Goal: Transaction & Acquisition: Download file/media

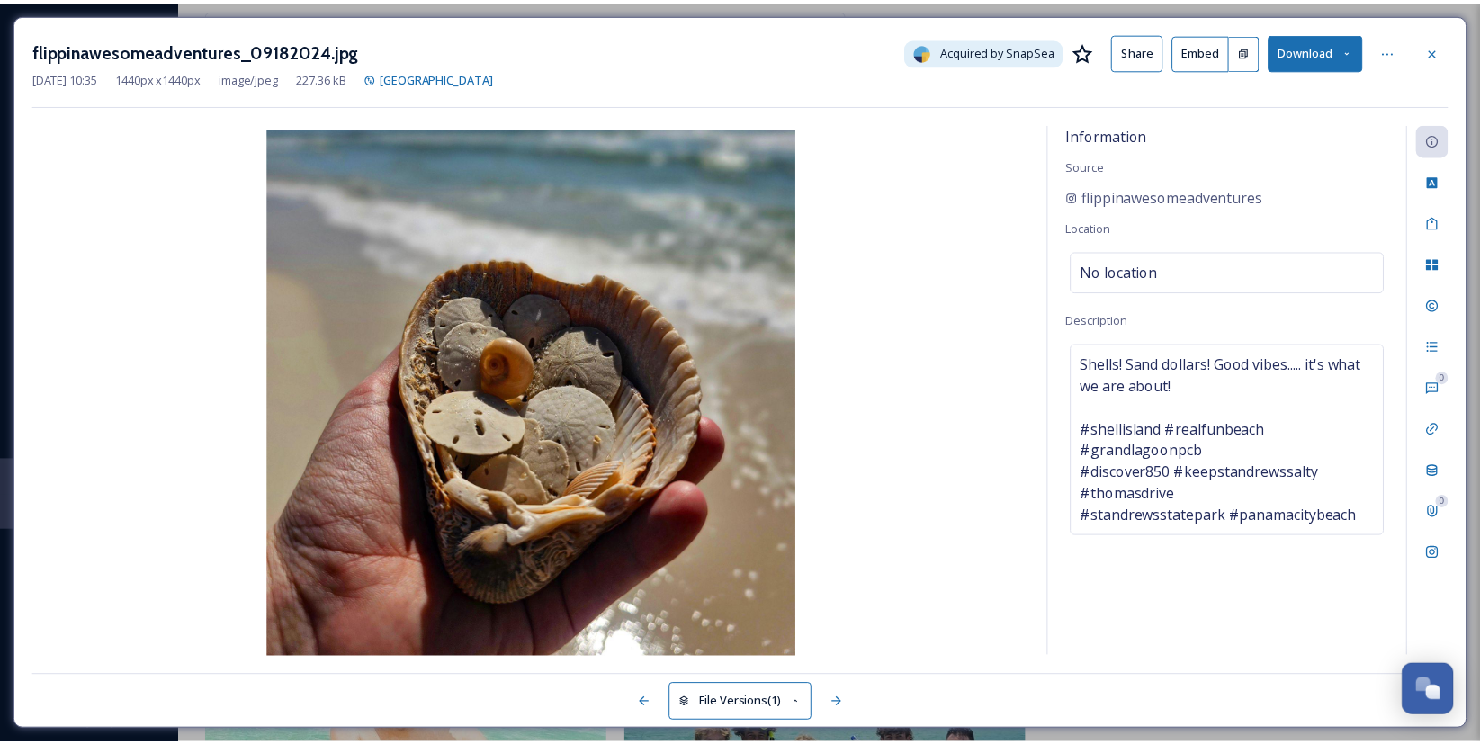
scroll to position [869, 0]
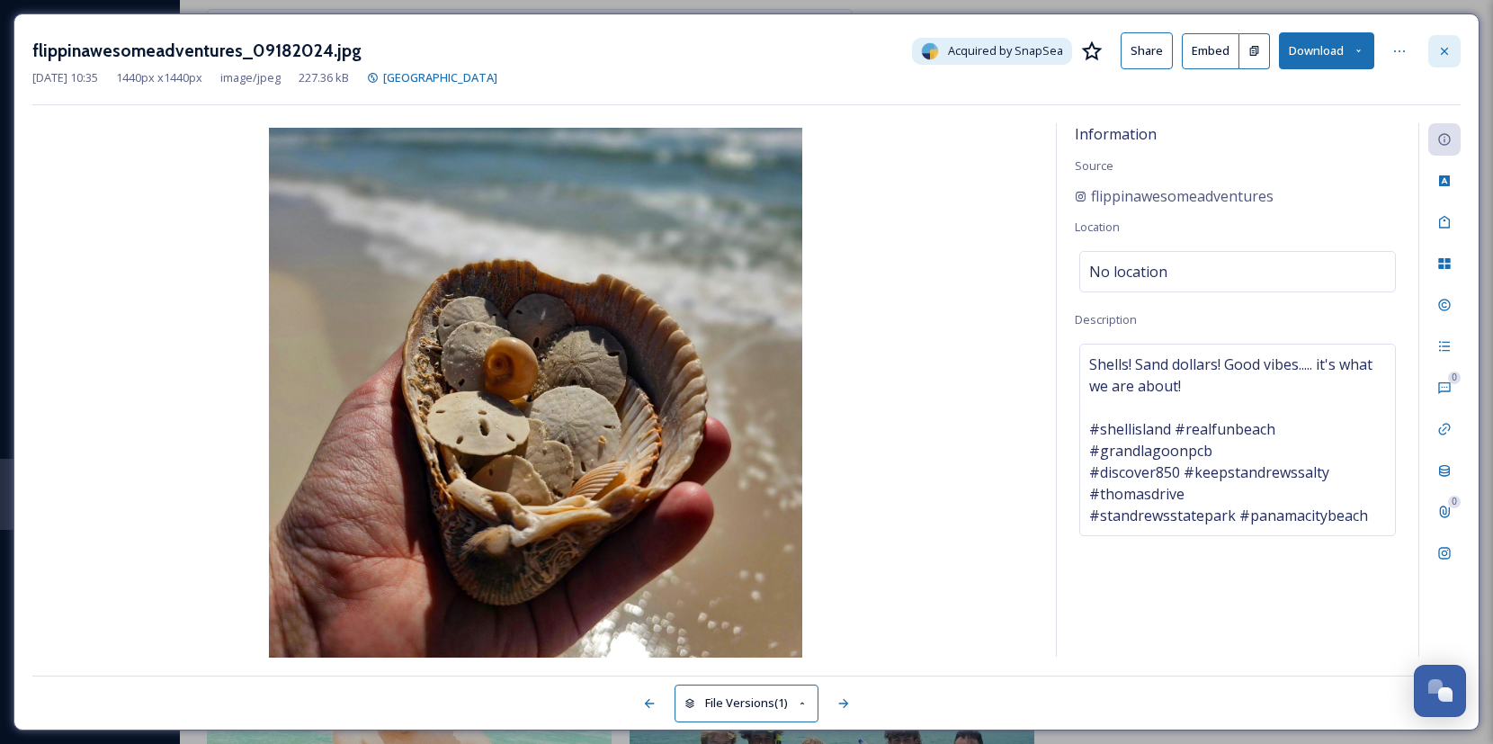
click at [1438, 49] on icon at bounding box center [1445, 51] width 14 height 14
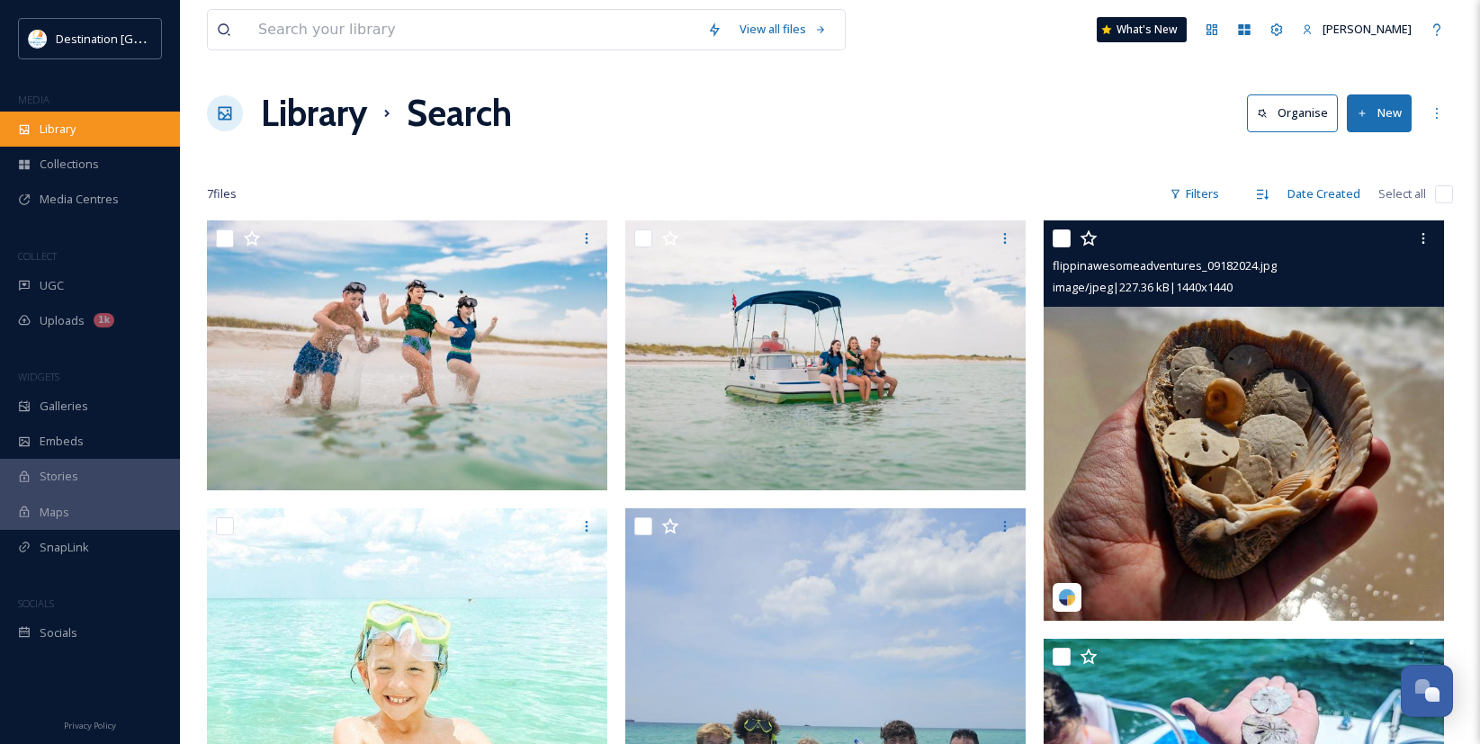
click at [76, 121] on span "Library" at bounding box center [58, 129] width 36 height 17
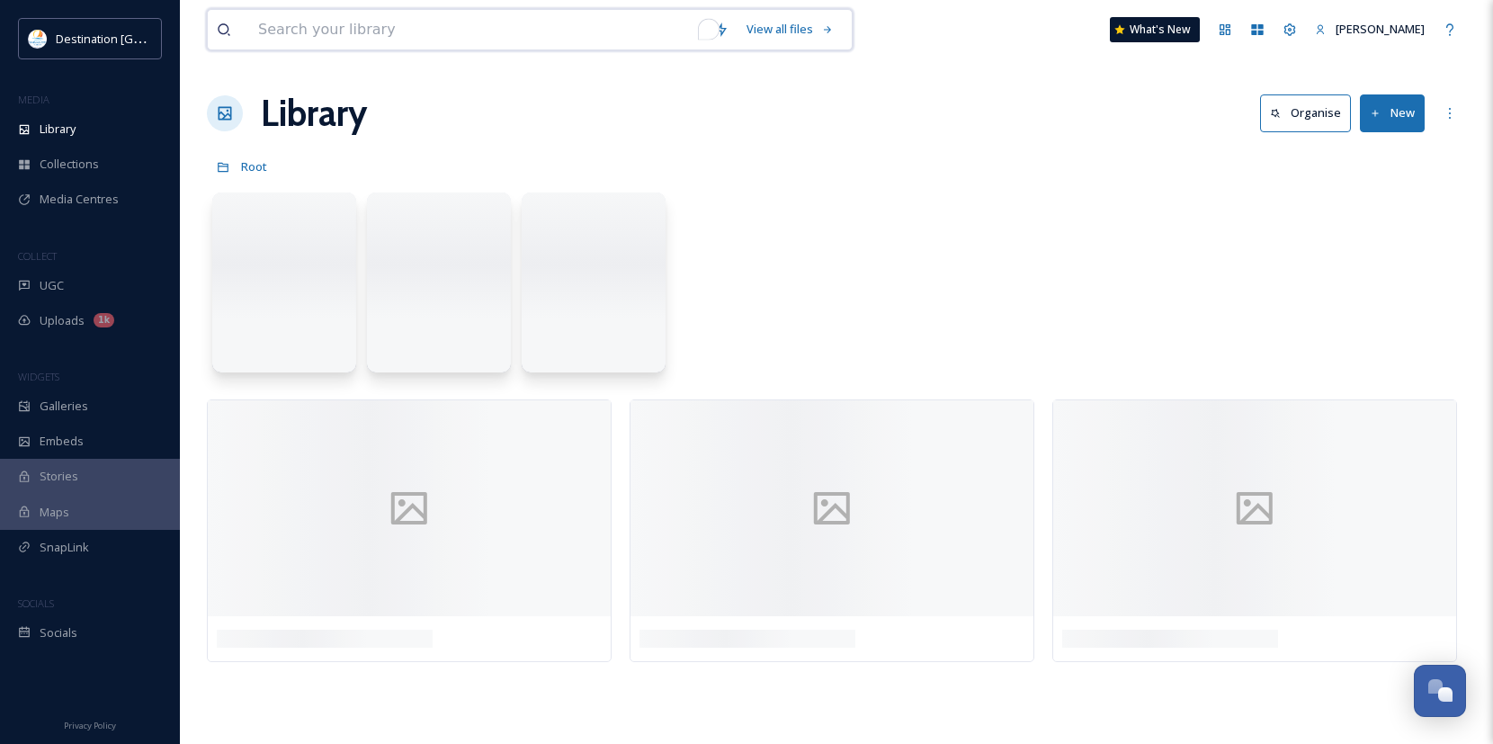
click at [429, 27] on input "To enrich screen reader interactions, please activate Accessibility in Grammarl…" at bounding box center [477, 30] width 456 height 40
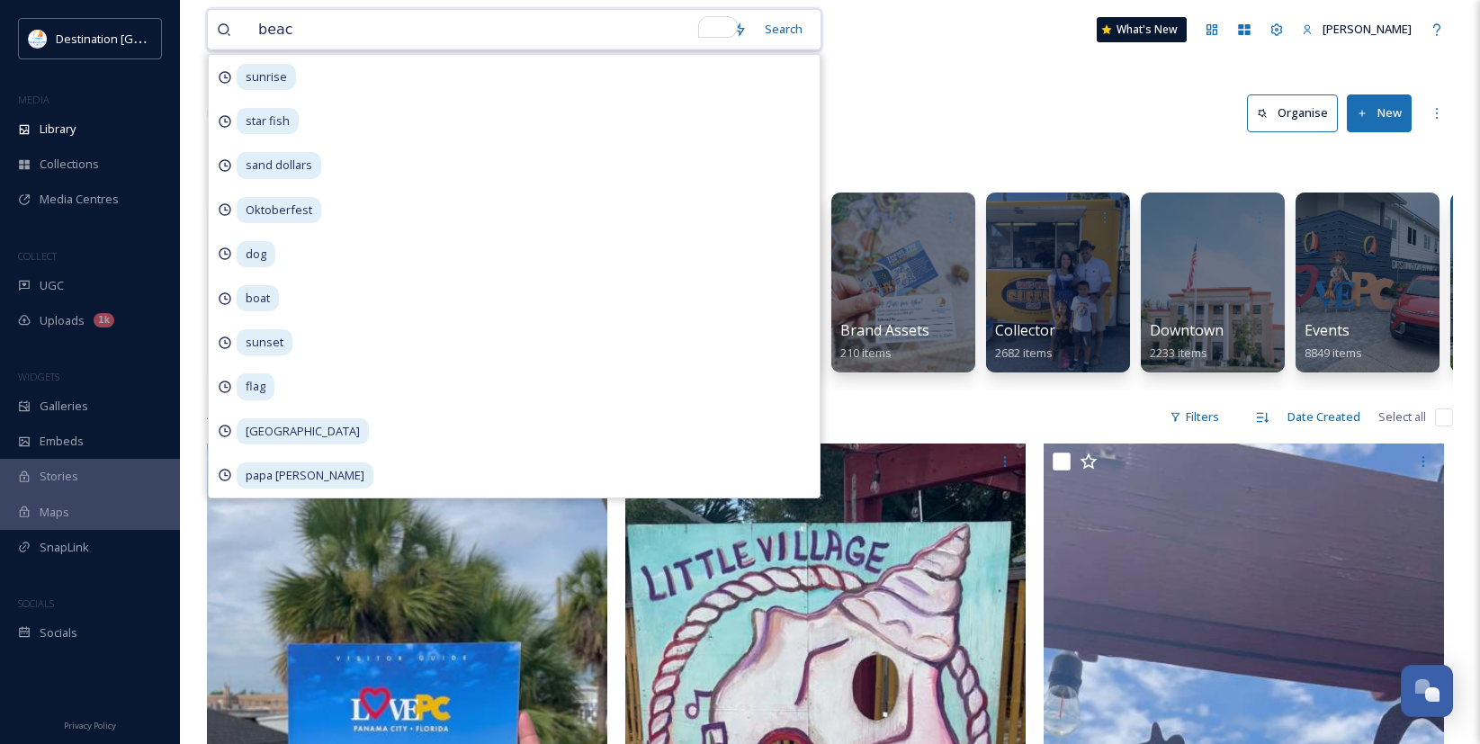
type input "beach"
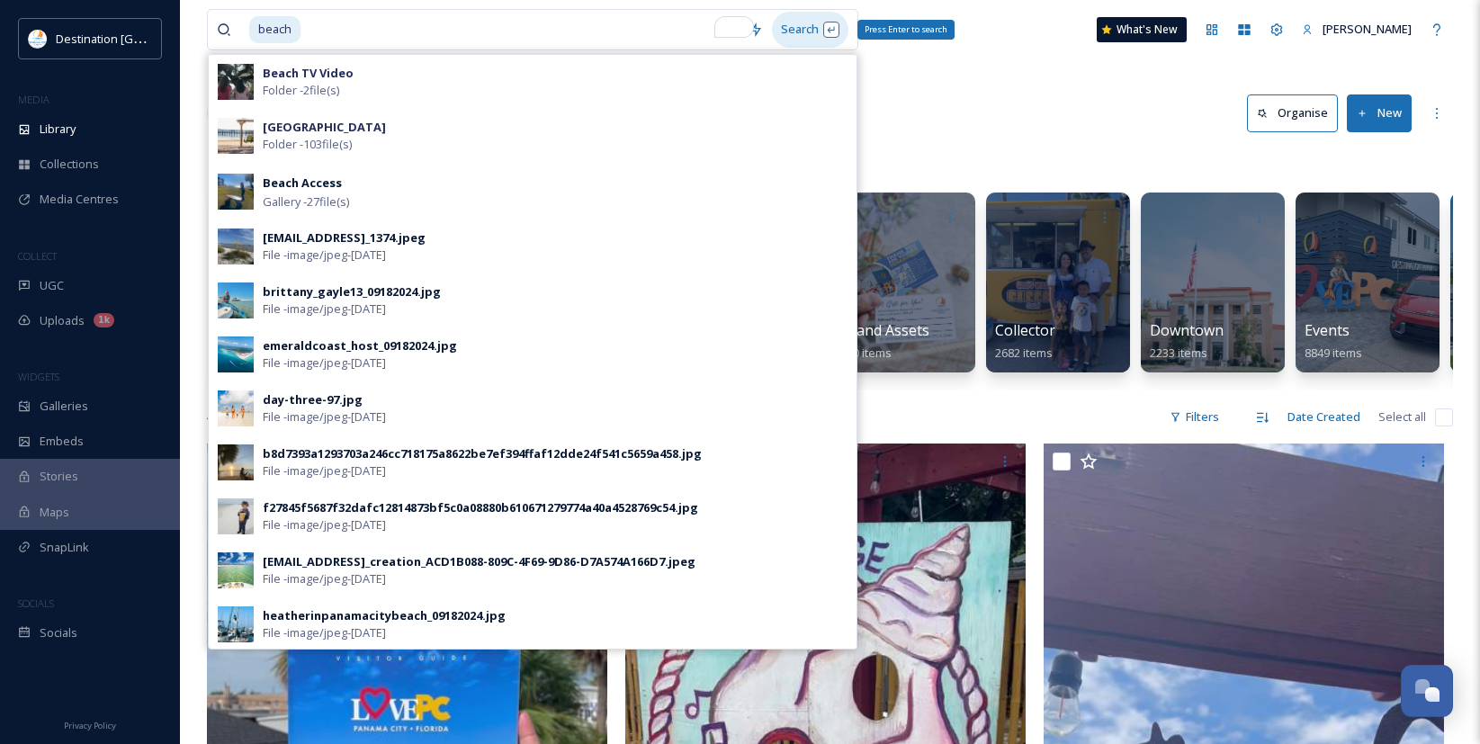
click at [820, 42] on div "Search Press Enter to search" at bounding box center [810, 29] width 76 height 35
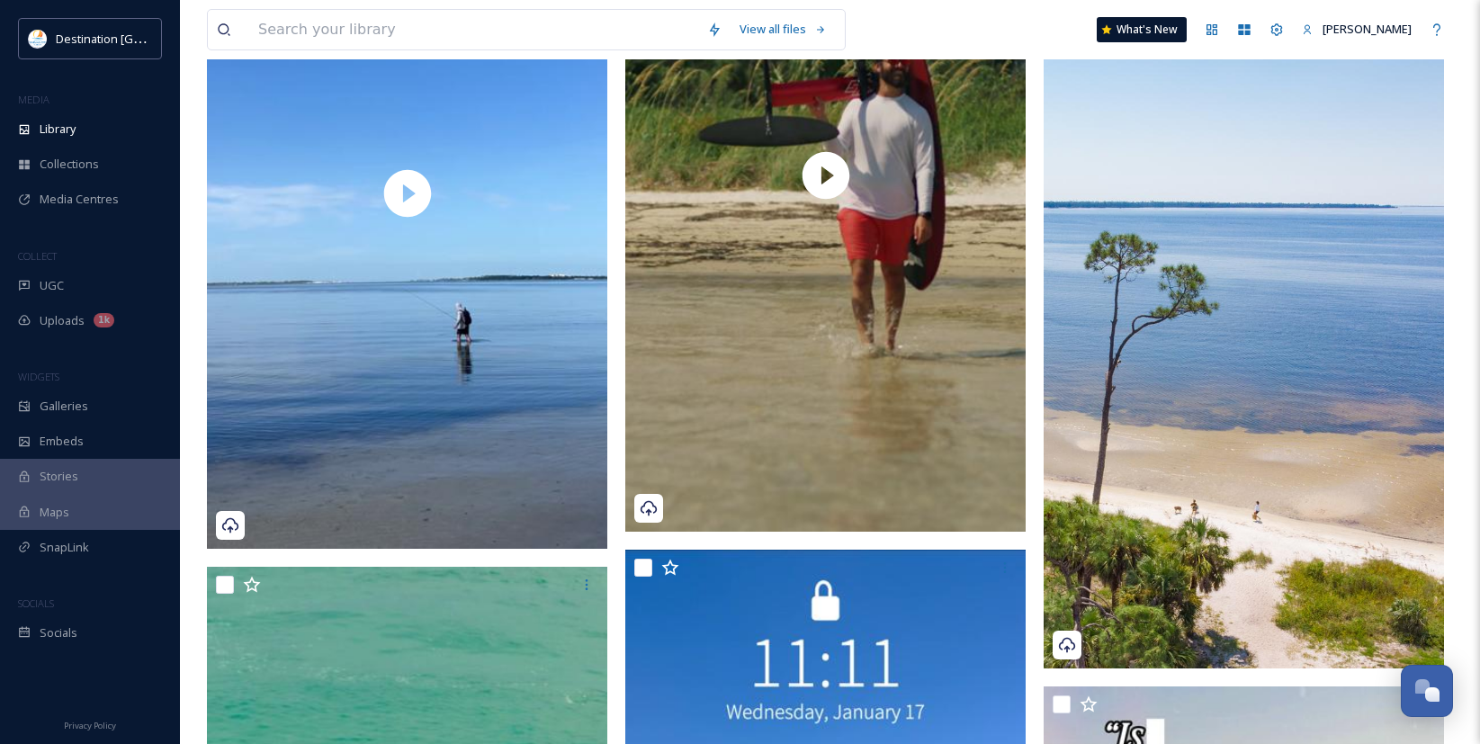
scroll to position [16823, 0]
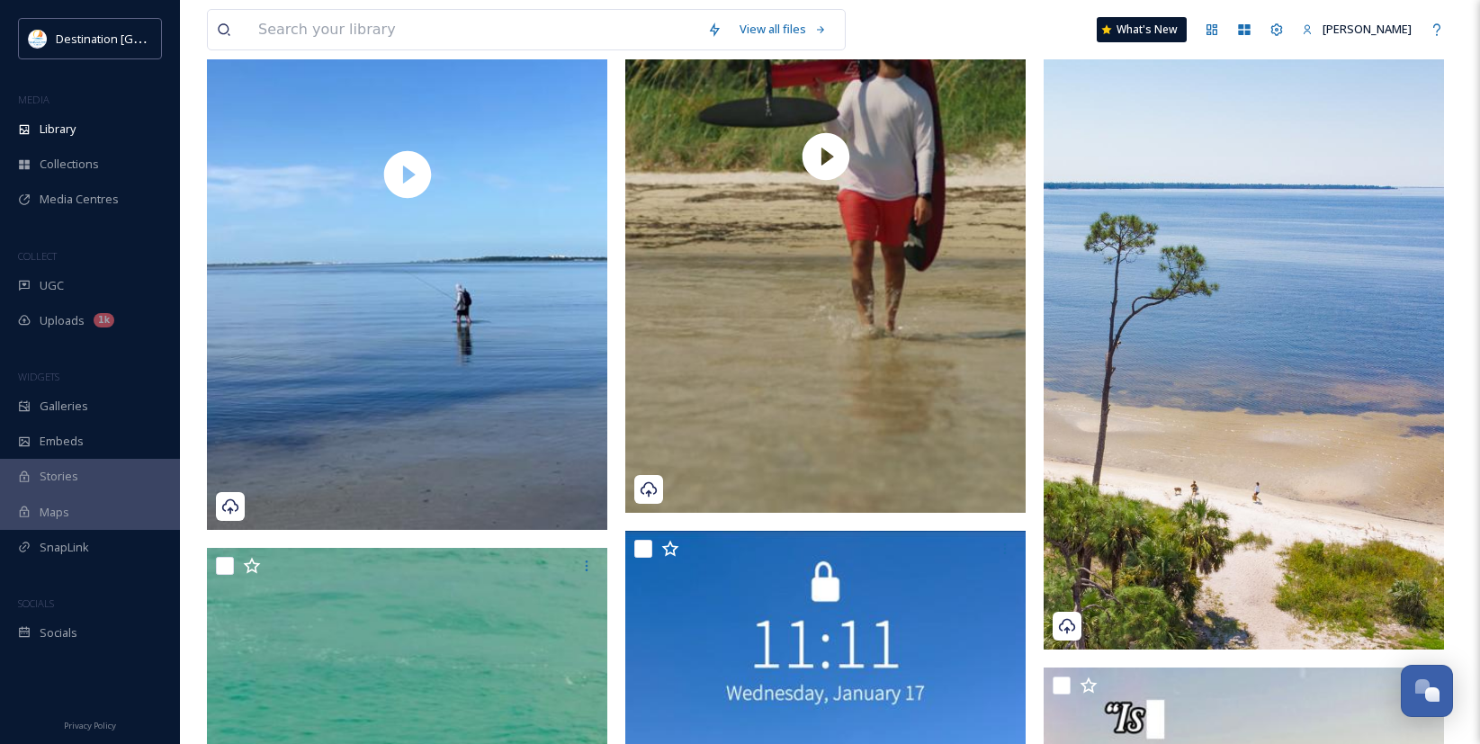
click at [1202, 445] on img at bounding box center [1244, 302] width 400 height 695
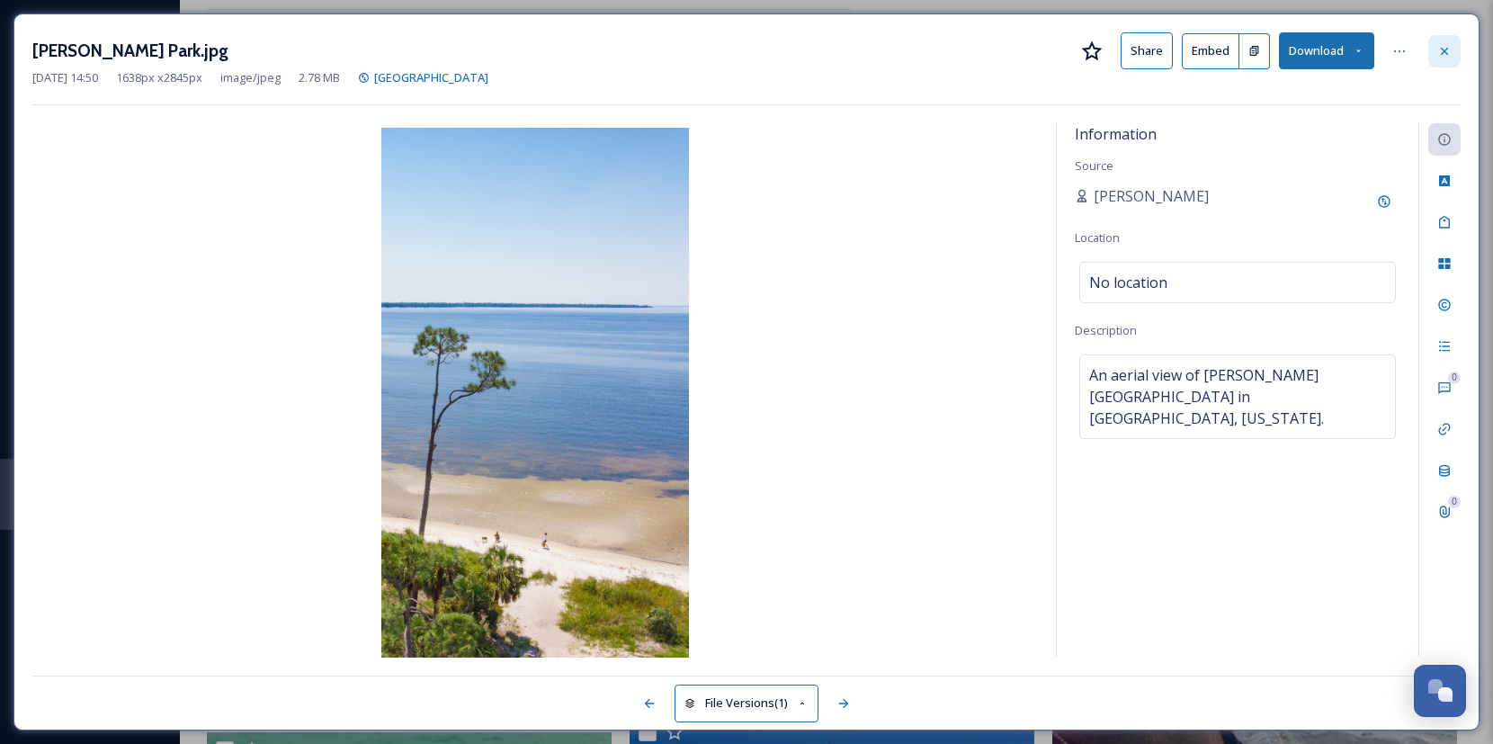
click at [1452, 47] on div at bounding box center [1445, 51] width 32 height 32
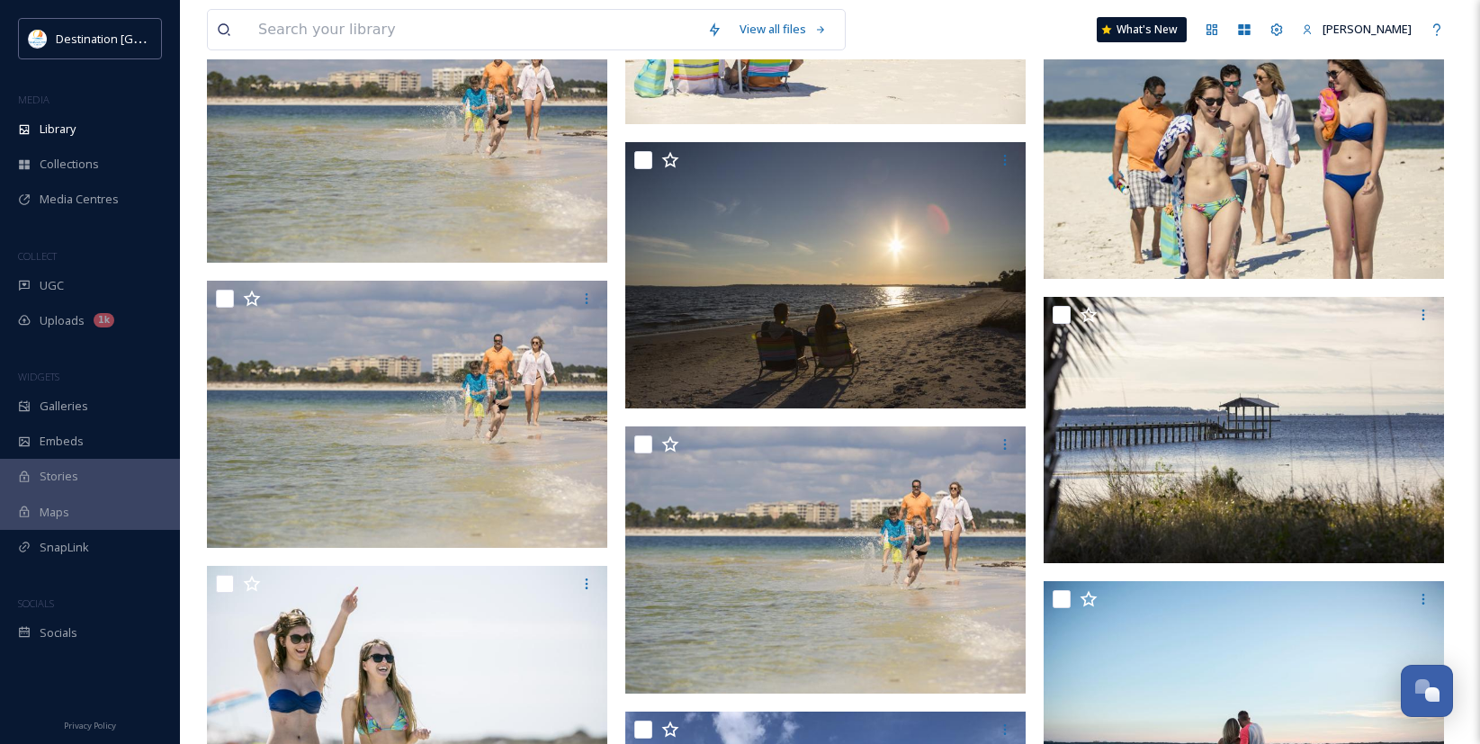
scroll to position [33646, 0]
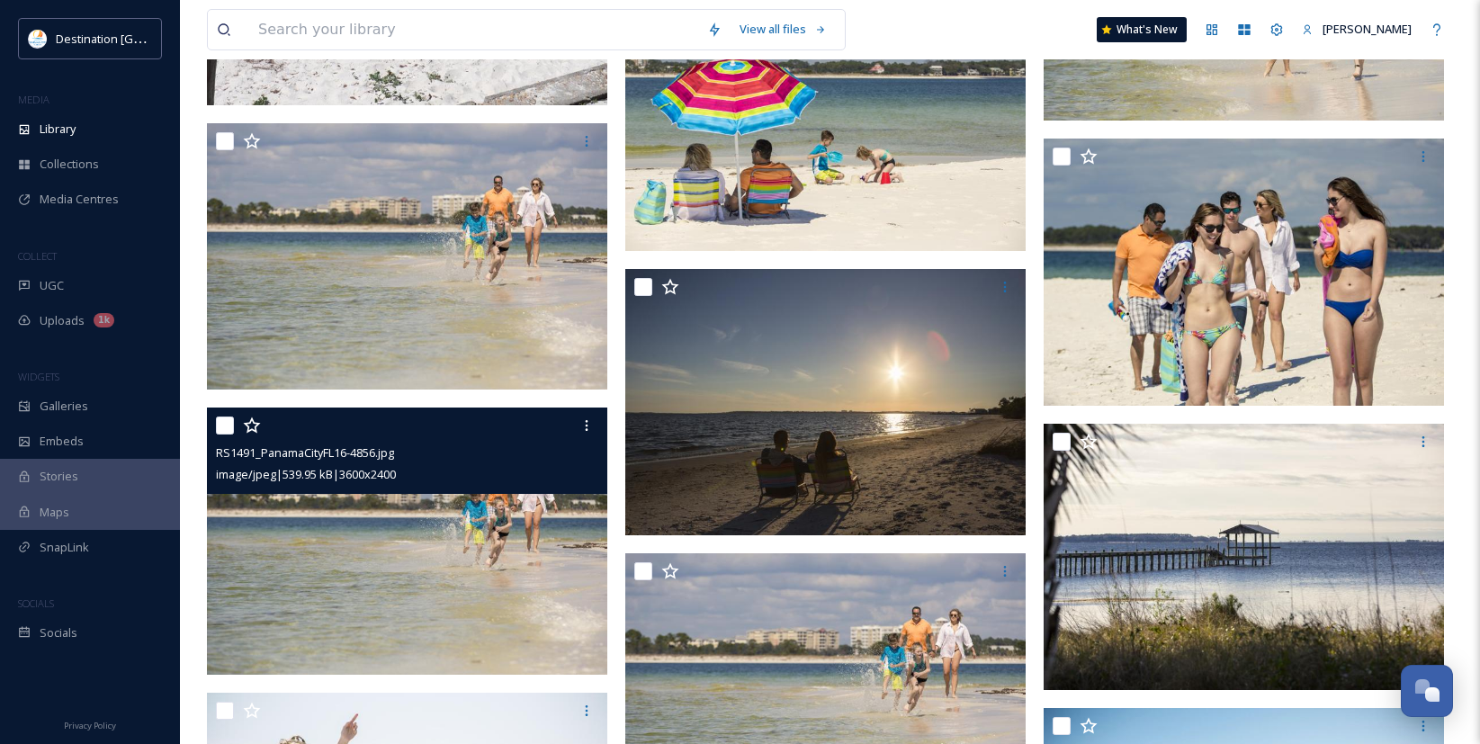
click at [511, 569] on img at bounding box center [407, 541] width 400 height 267
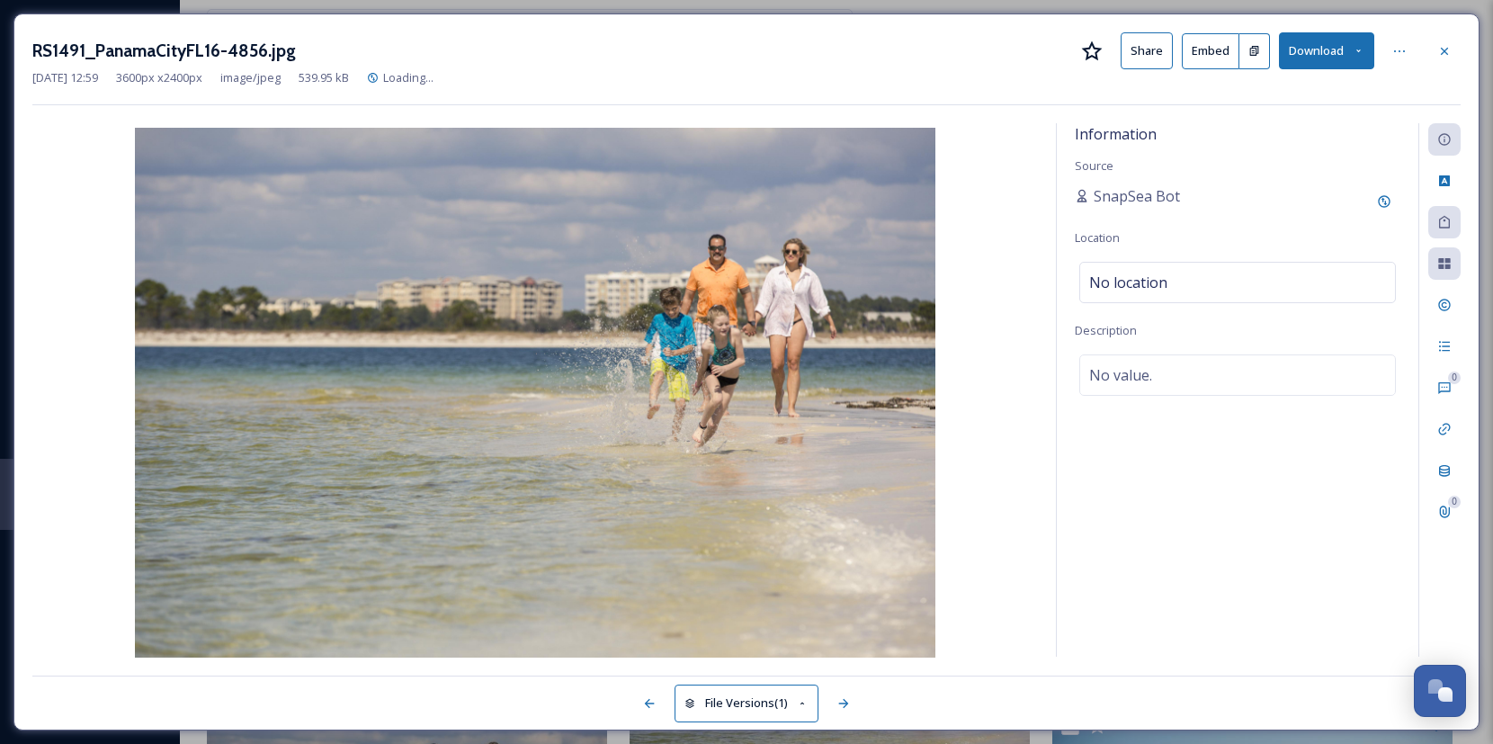
click at [1454, 50] on div at bounding box center [1445, 51] width 32 height 32
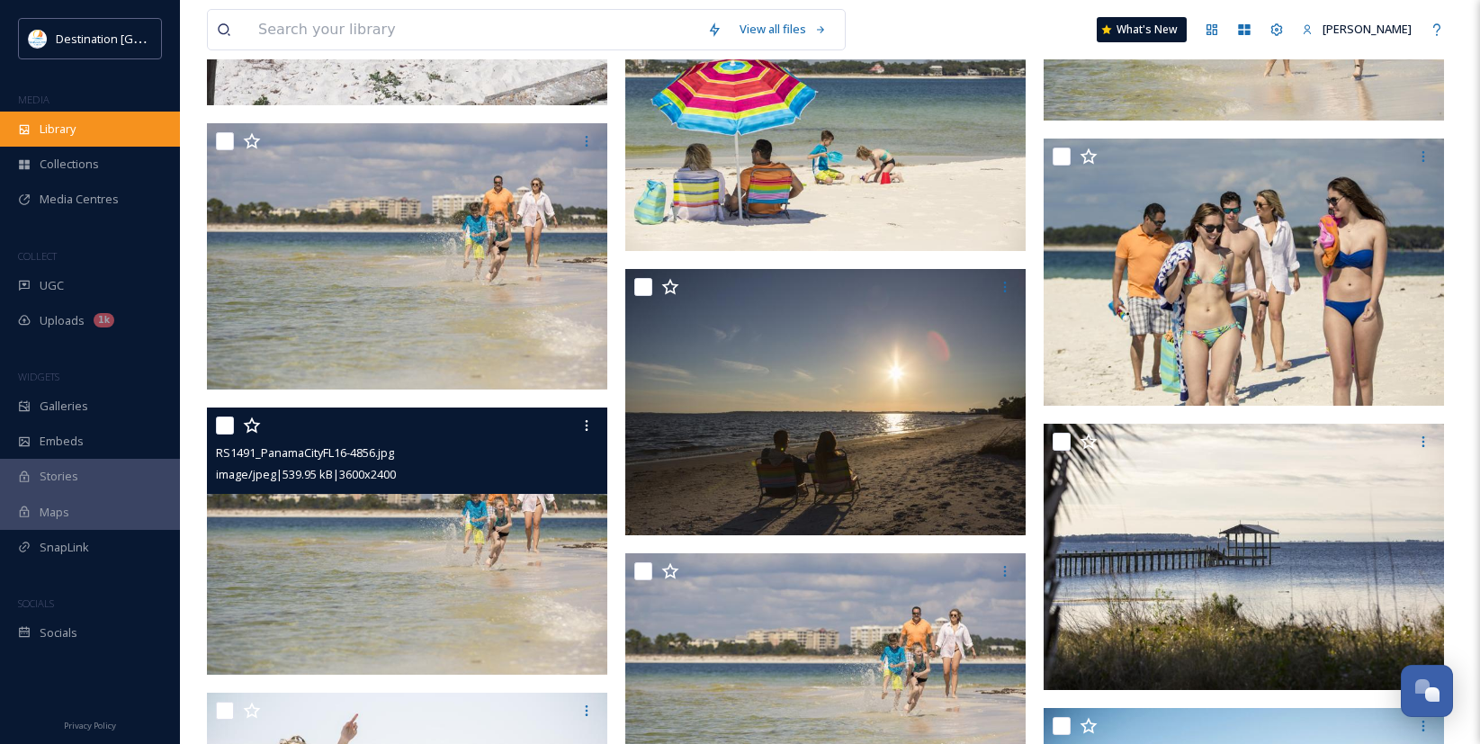
click at [85, 140] on div "Library" at bounding box center [90, 129] width 180 height 35
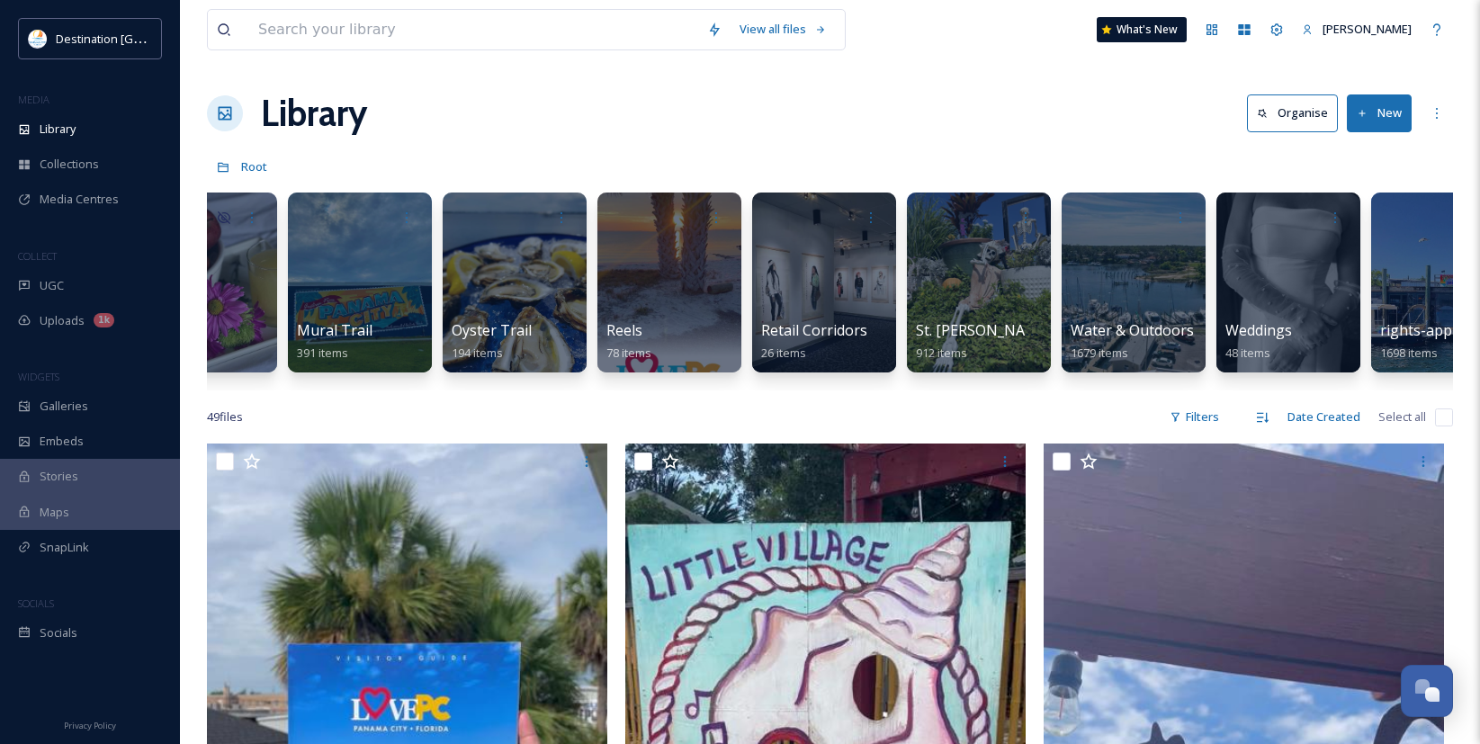
scroll to position [0, 1694]
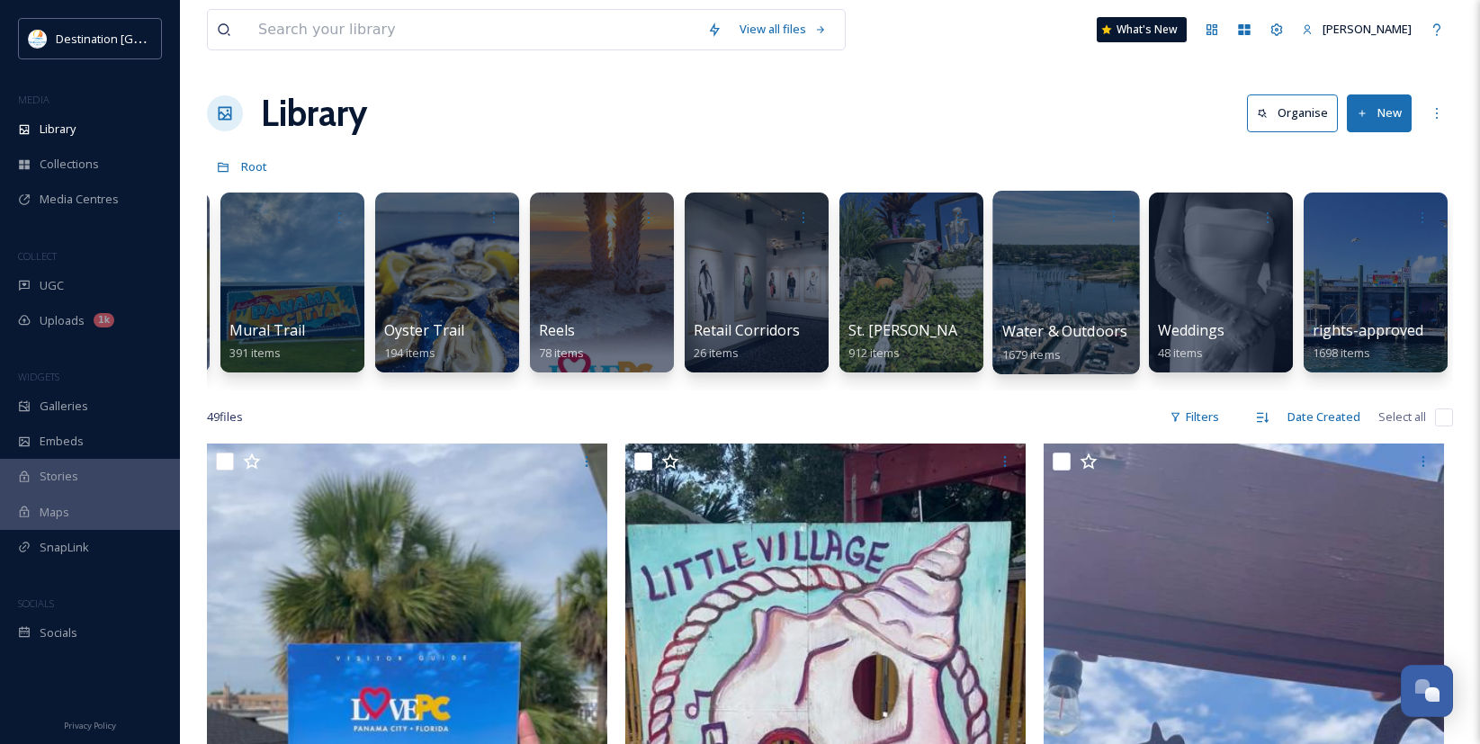
click at [1024, 280] on div at bounding box center [1065, 283] width 147 height 184
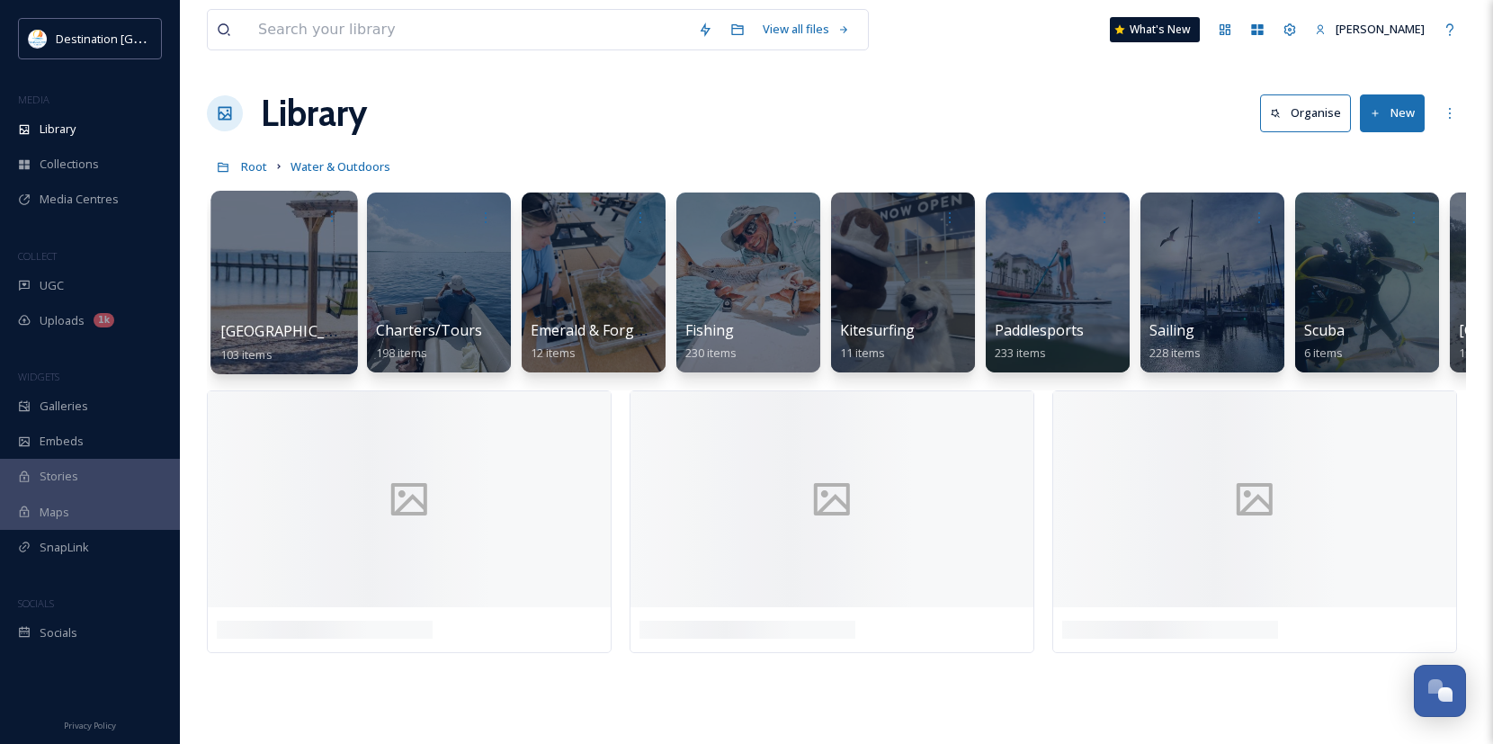
click at [306, 275] on div at bounding box center [284, 283] width 147 height 184
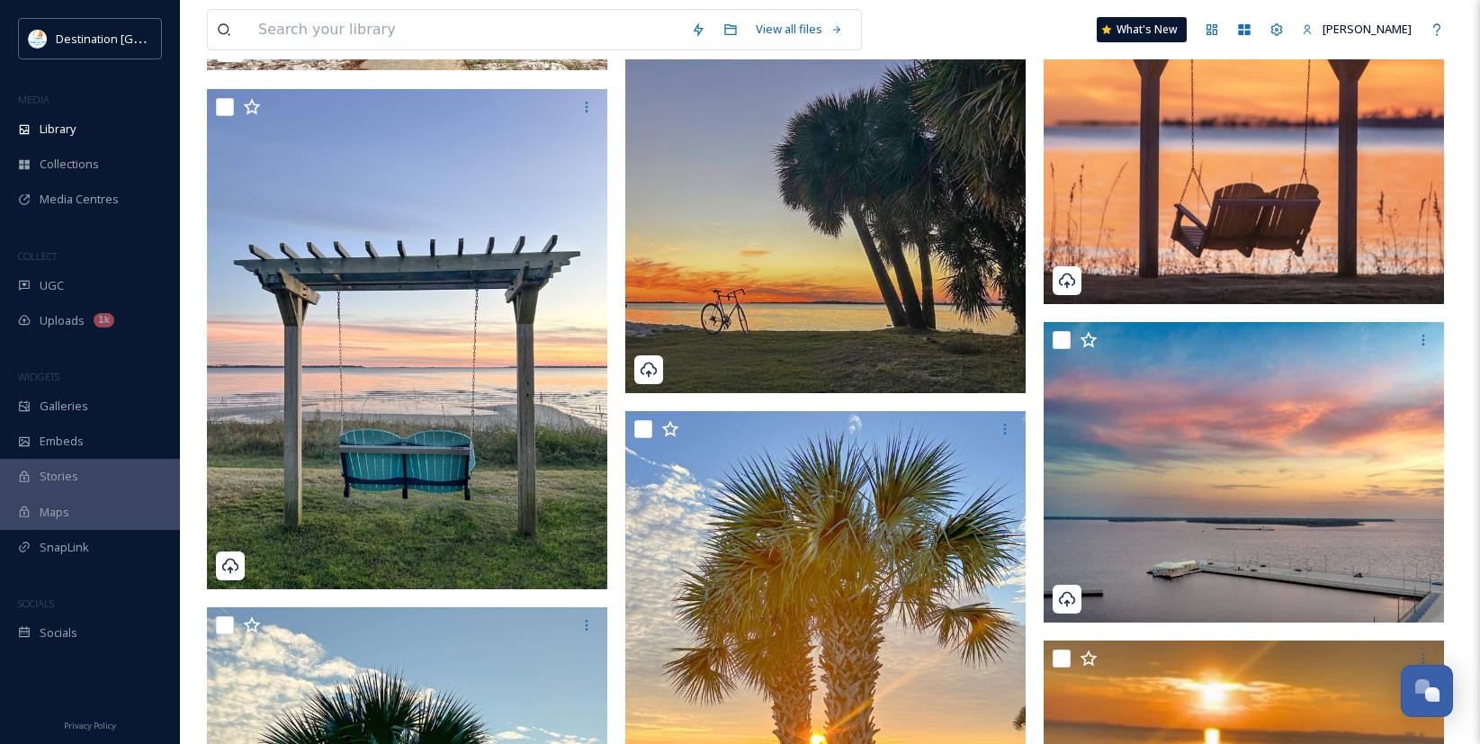
scroll to position [3149, 0]
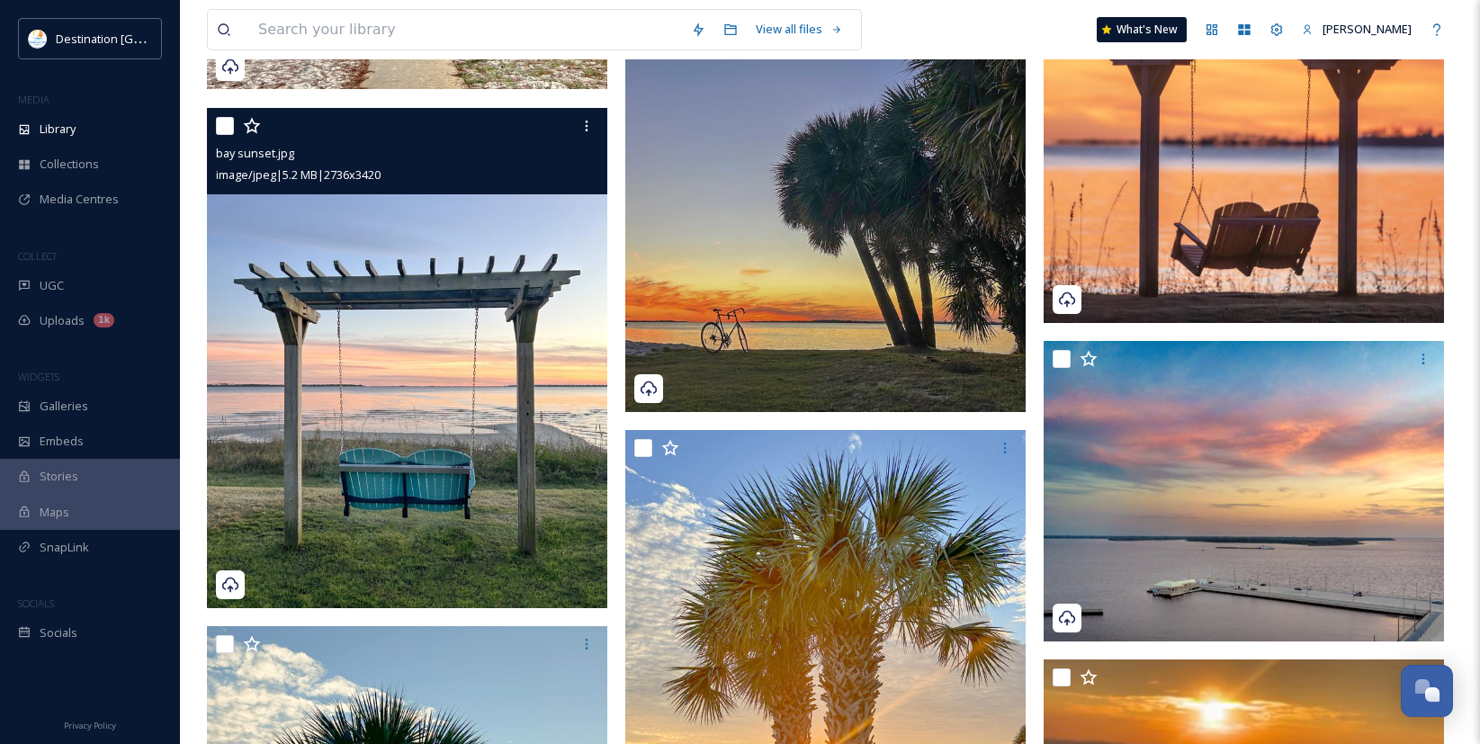
click at [472, 381] on img at bounding box center [407, 358] width 400 height 500
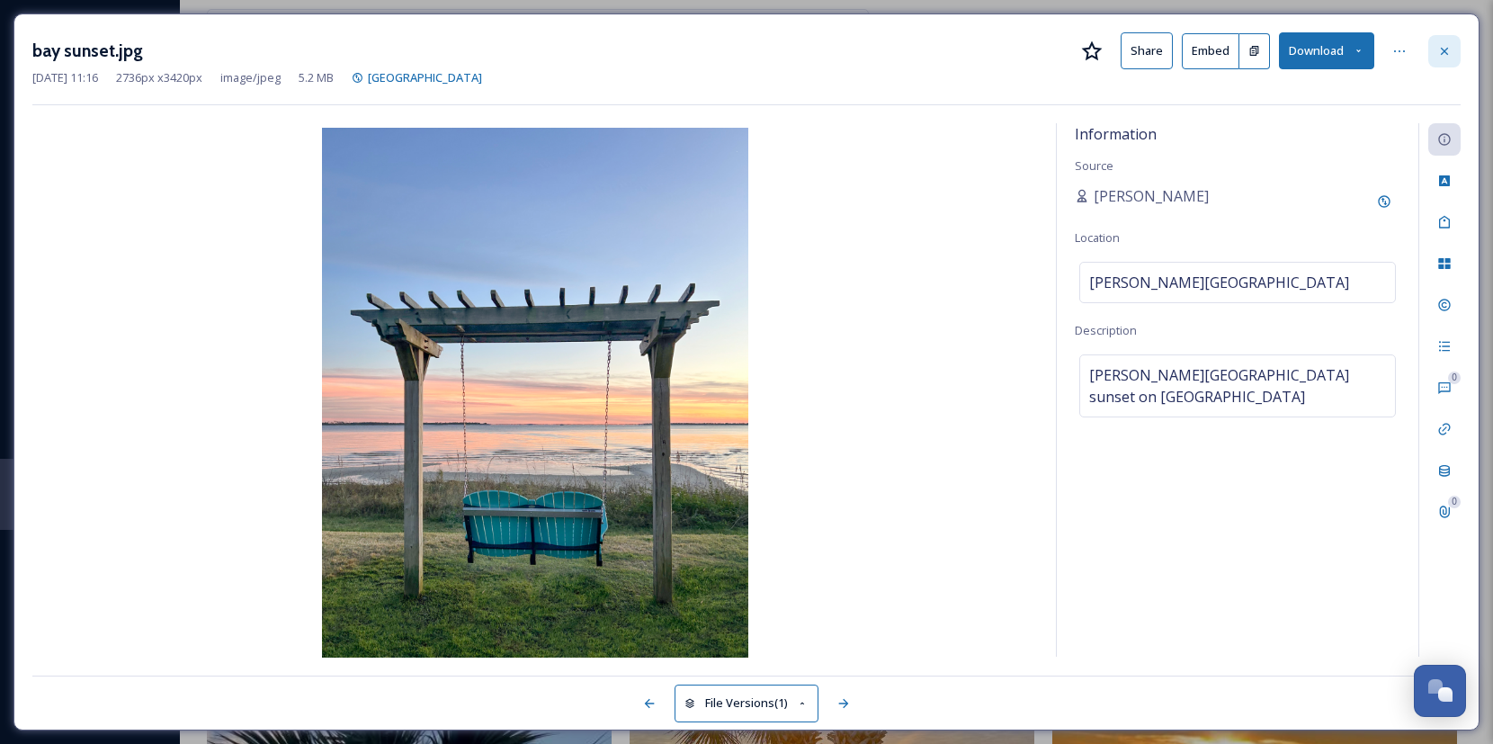
click at [1436, 49] on div at bounding box center [1445, 51] width 32 height 32
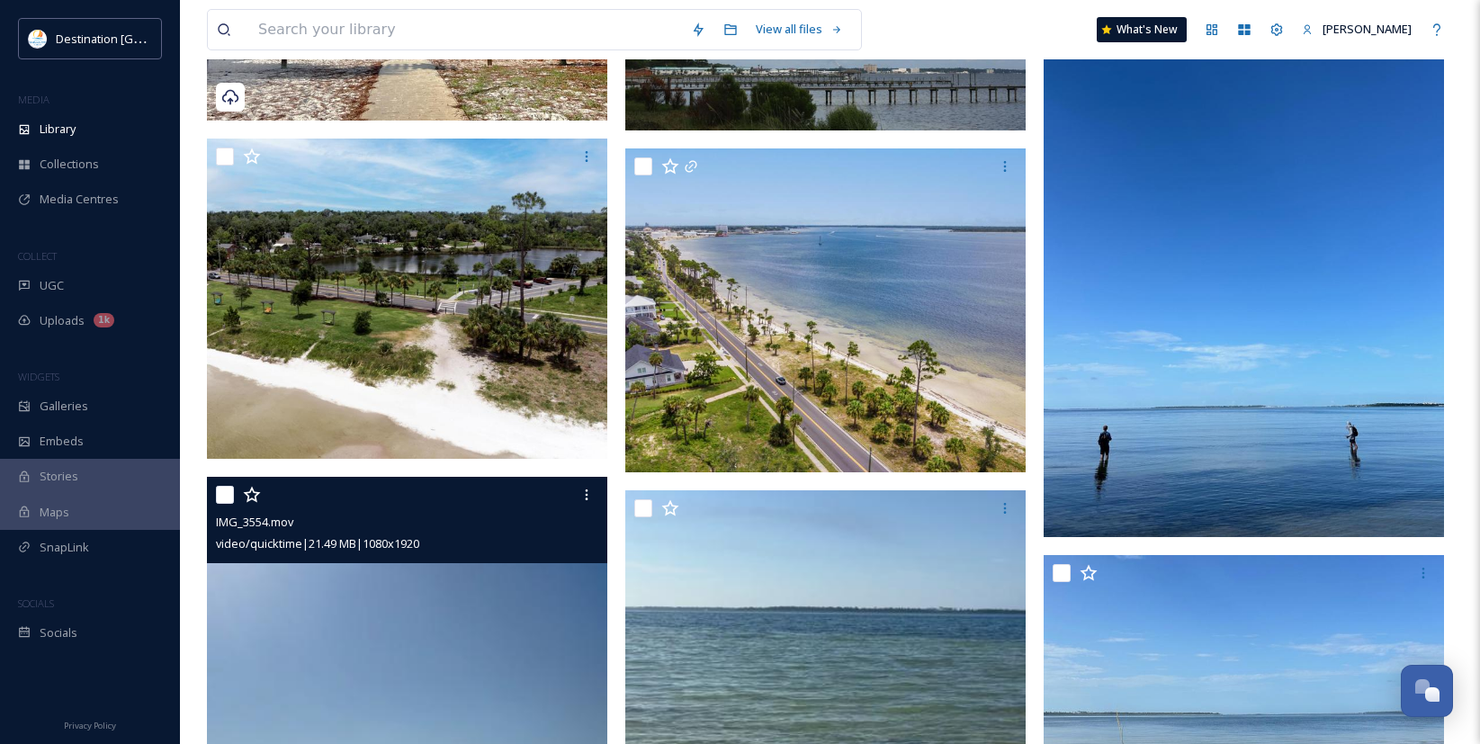
scroll to position [8726, 0]
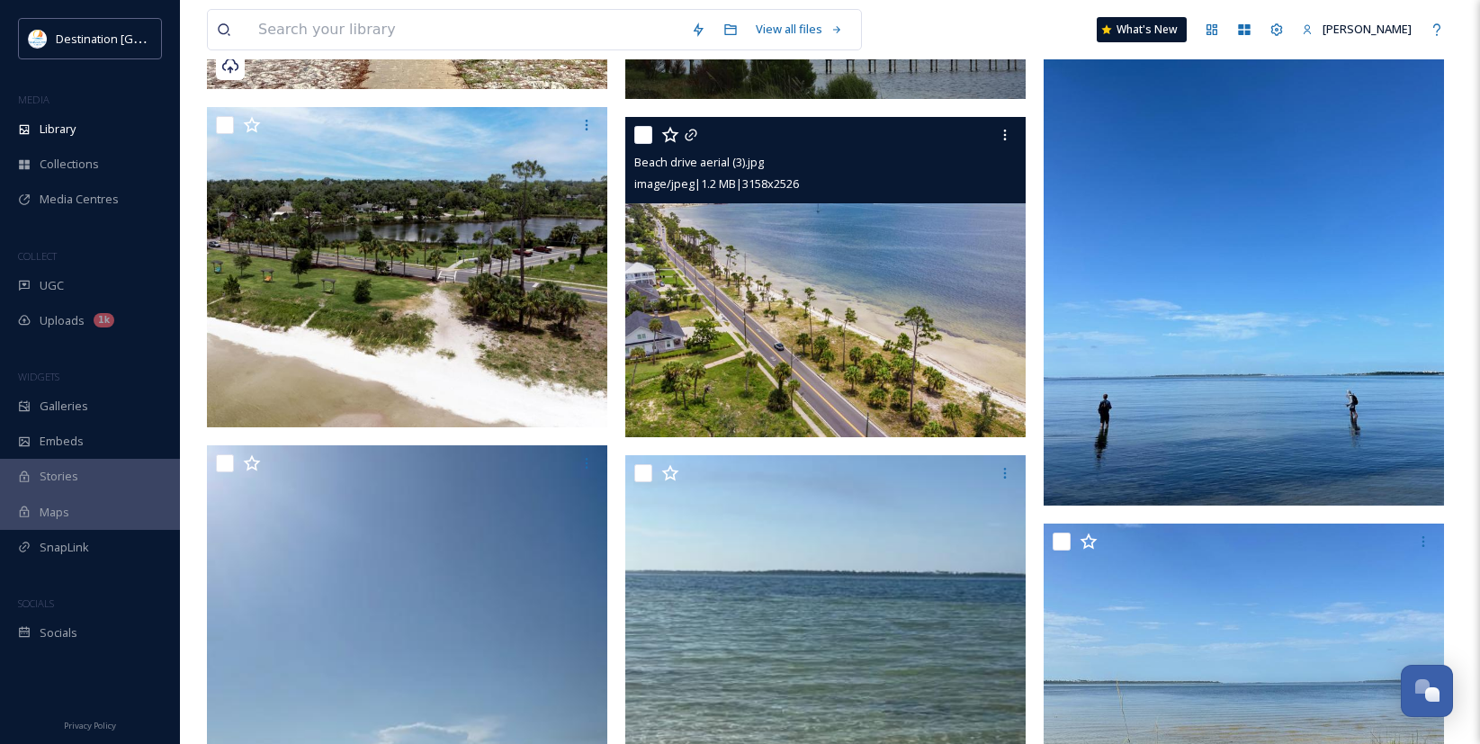
click at [863, 376] on img at bounding box center [825, 277] width 400 height 320
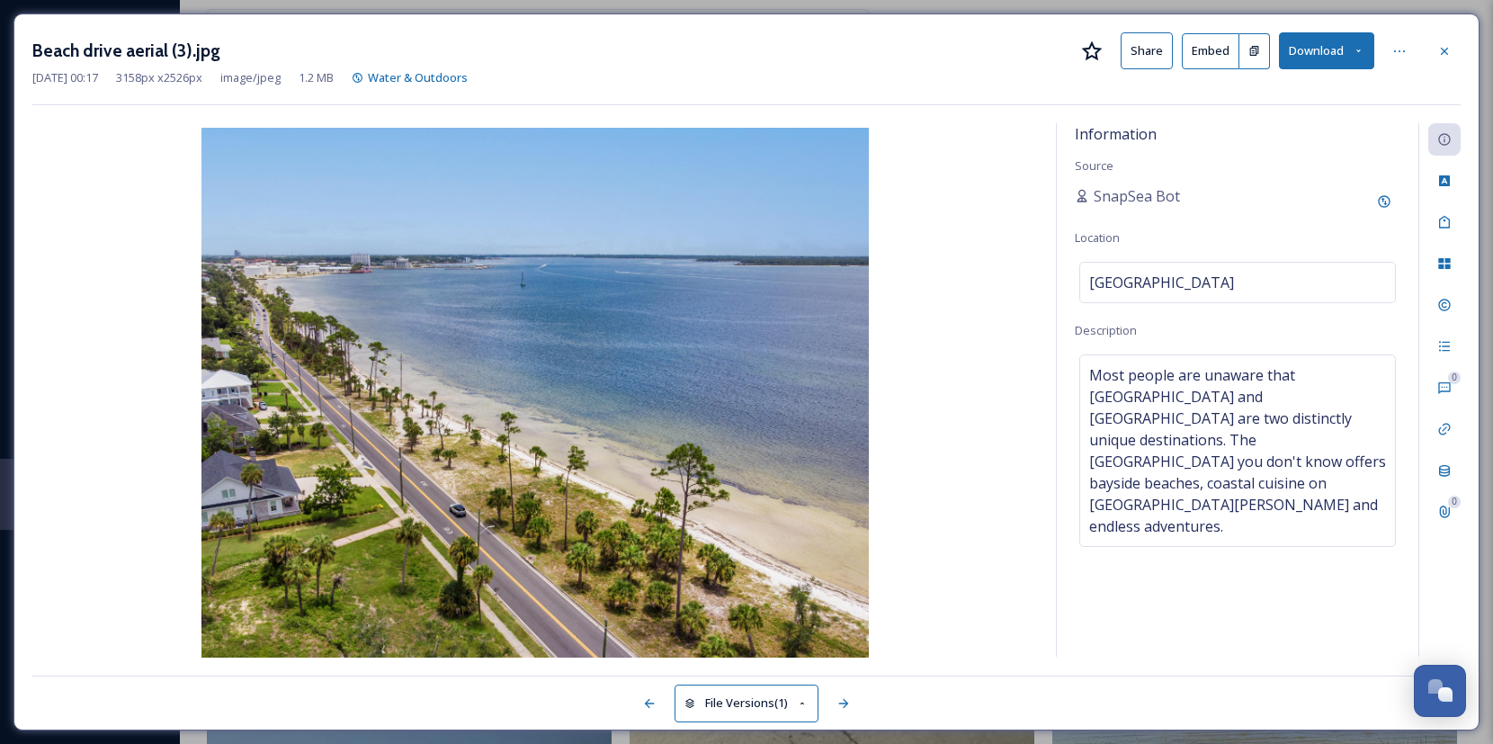
click at [1355, 55] on icon at bounding box center [1359, 51] width 12 height 12
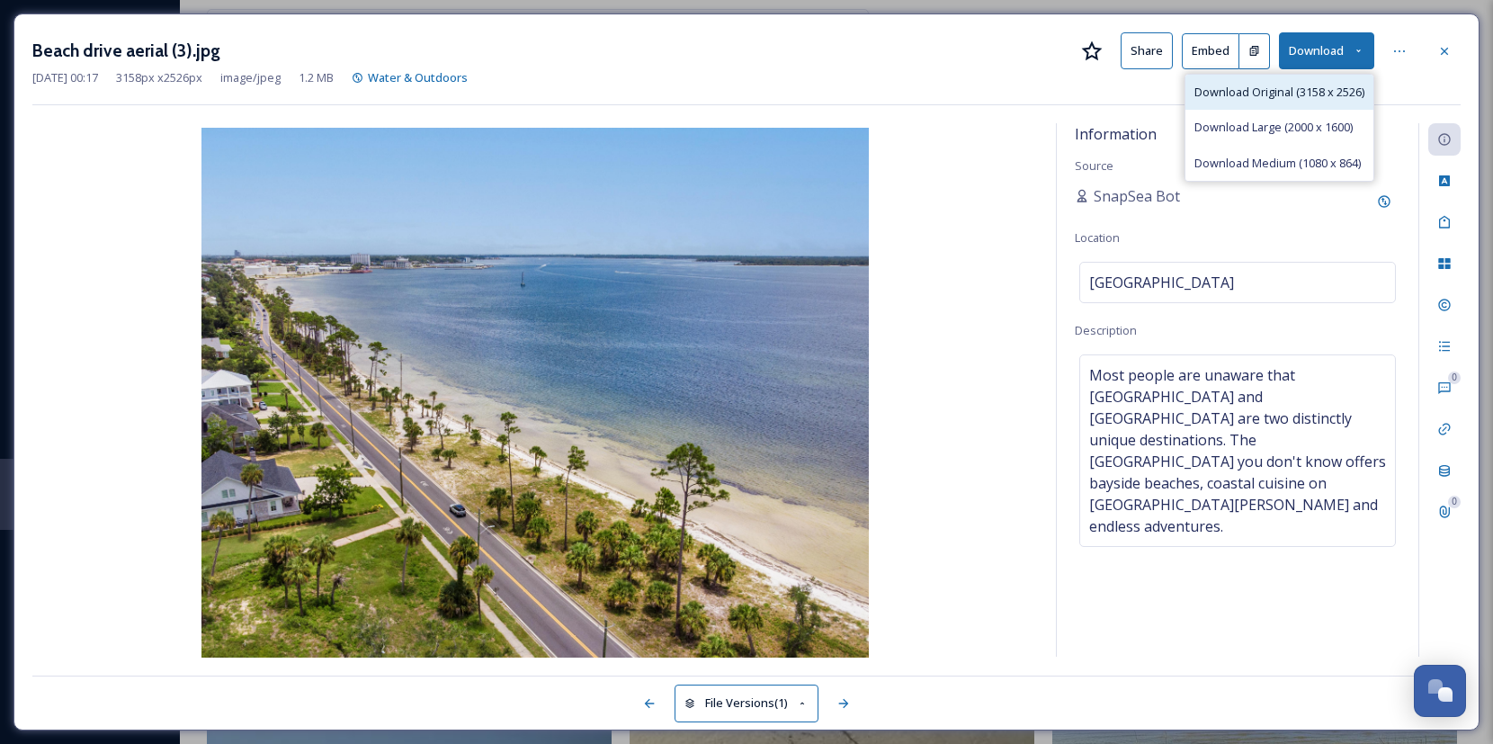
click at [1281, 92] on span "Download Original (3158 x 2526)" at bounding box center [1280, 92] width 170 height 17
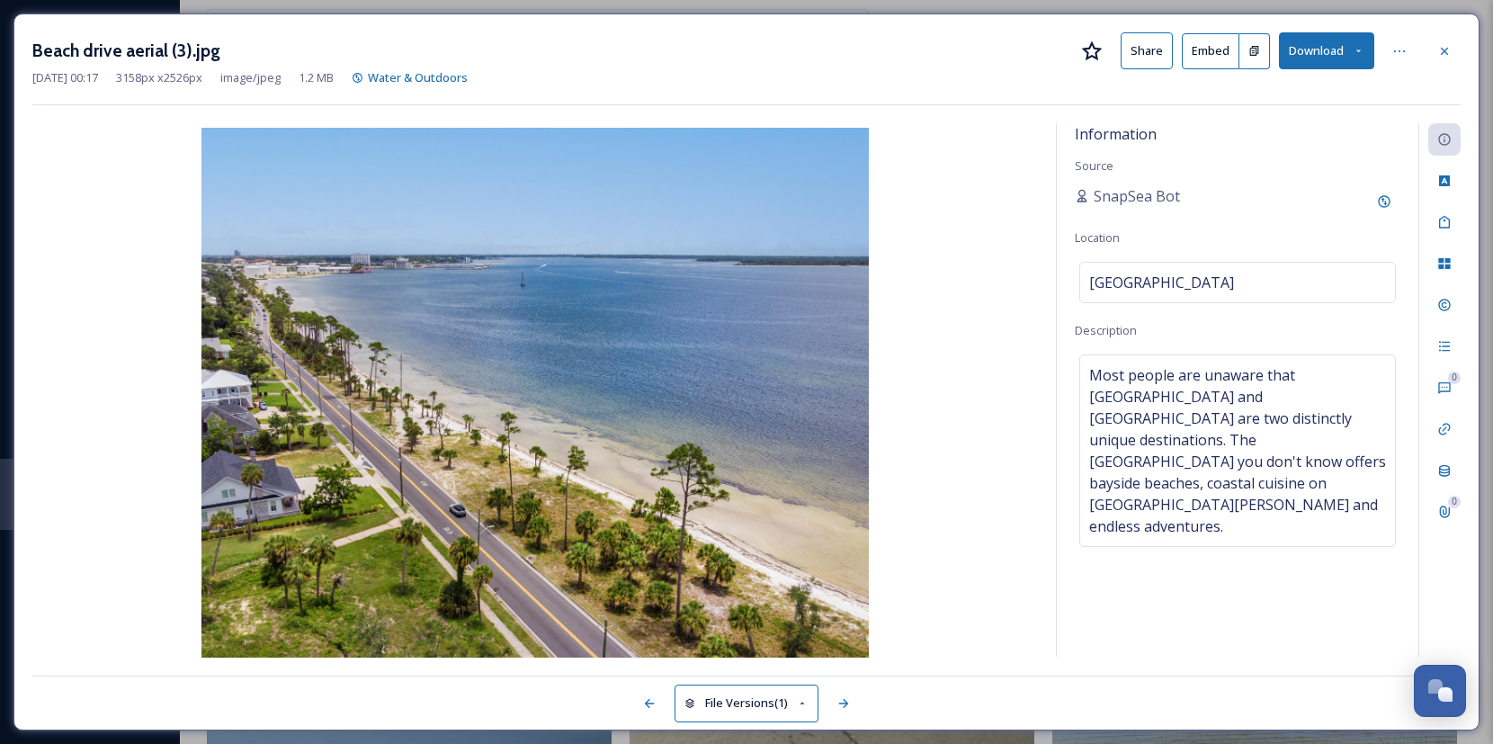
click at [1360, 57] on button "Download" at bounding box center [1326, 50] width 95 height 37
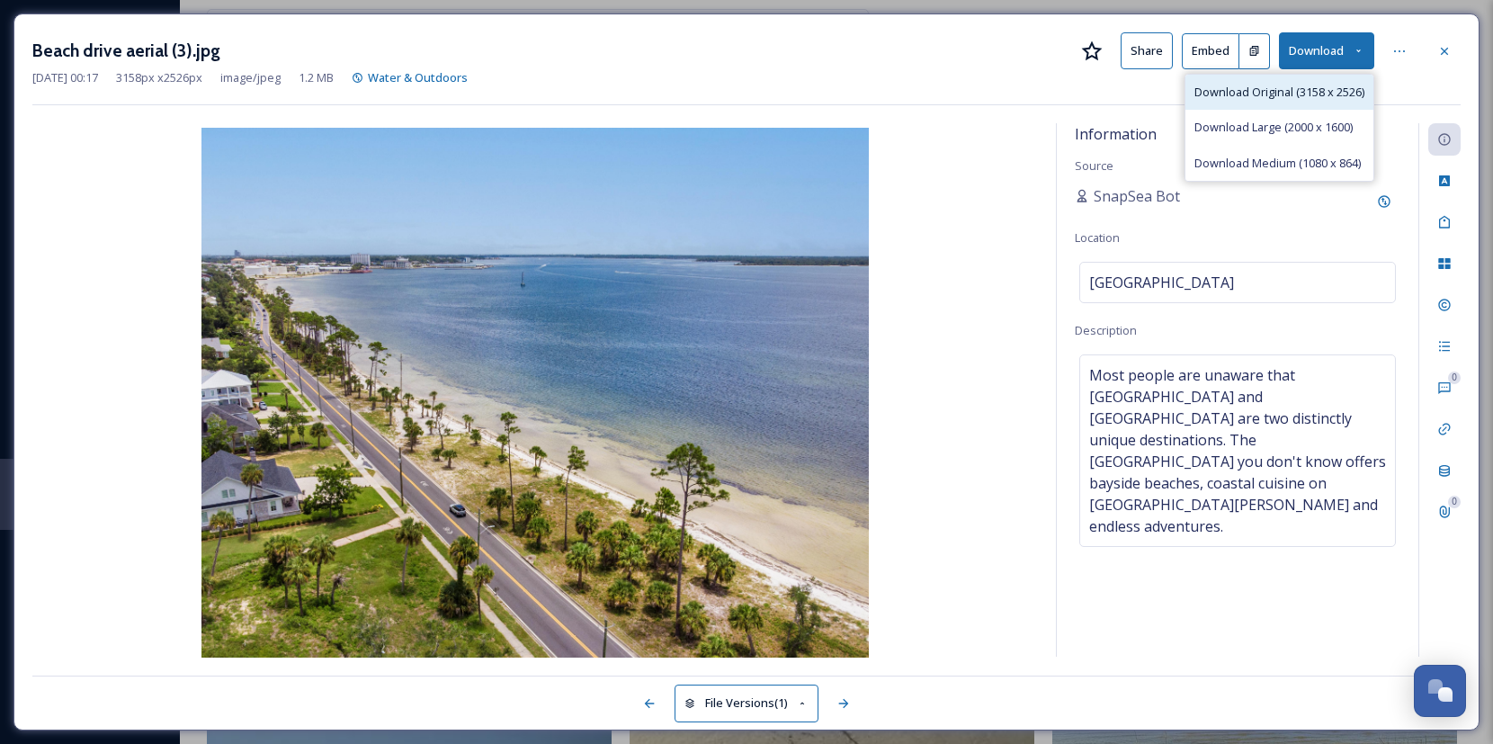
click at [1236, 102] on div "Download Original (3158 x 2526)" at bounding box center [1280, 92] width 188 height 35
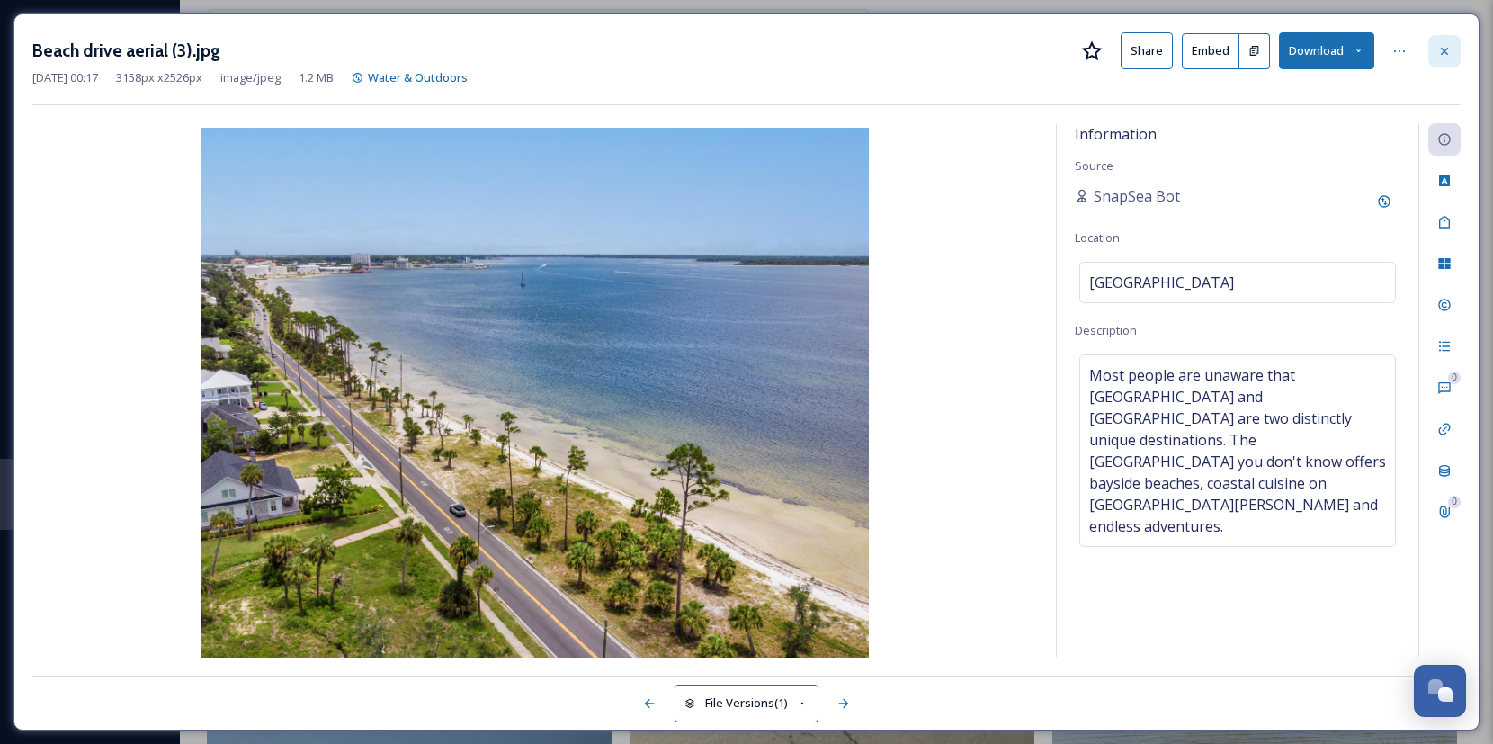
click at [1441, 55] on icon at bounding box center [1445, 51] width 14 height 14
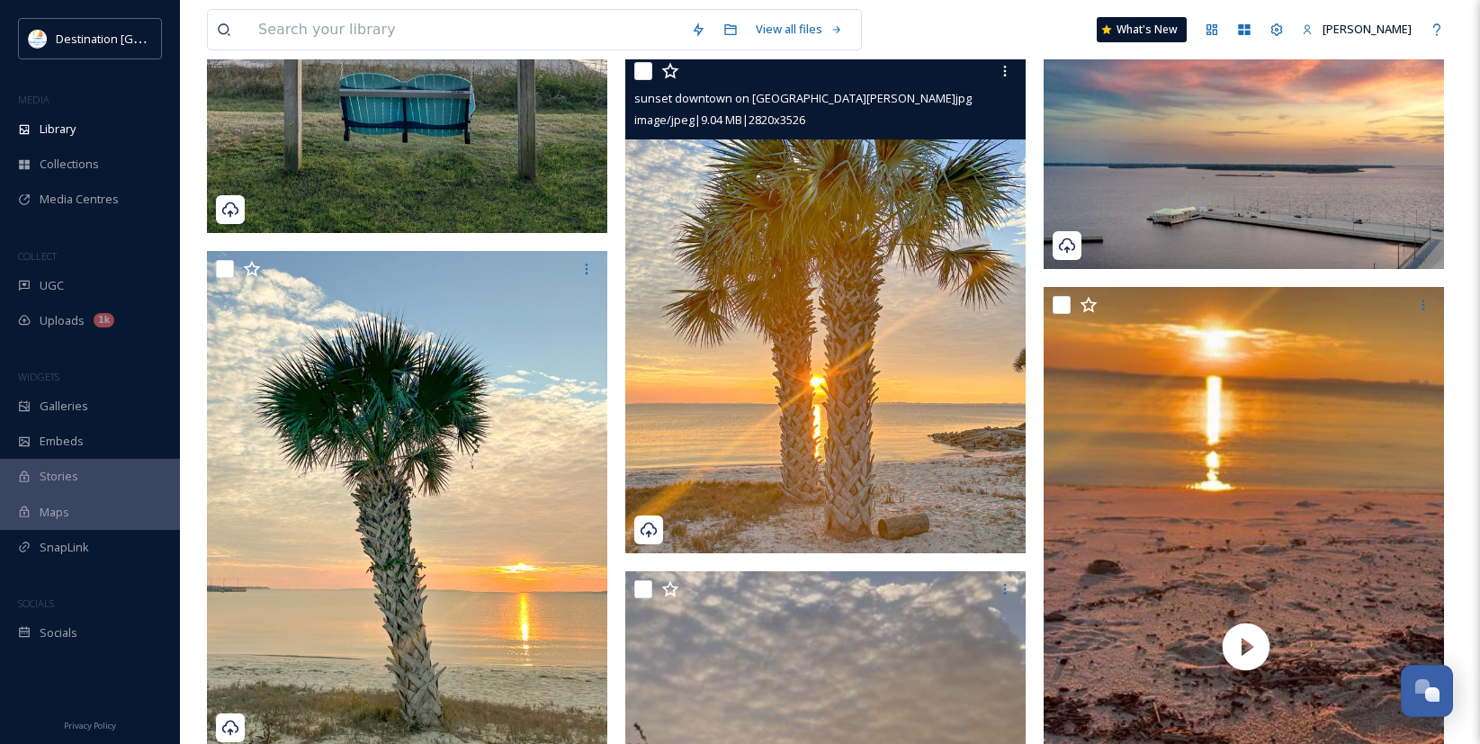
scroll to position [3598, 0]
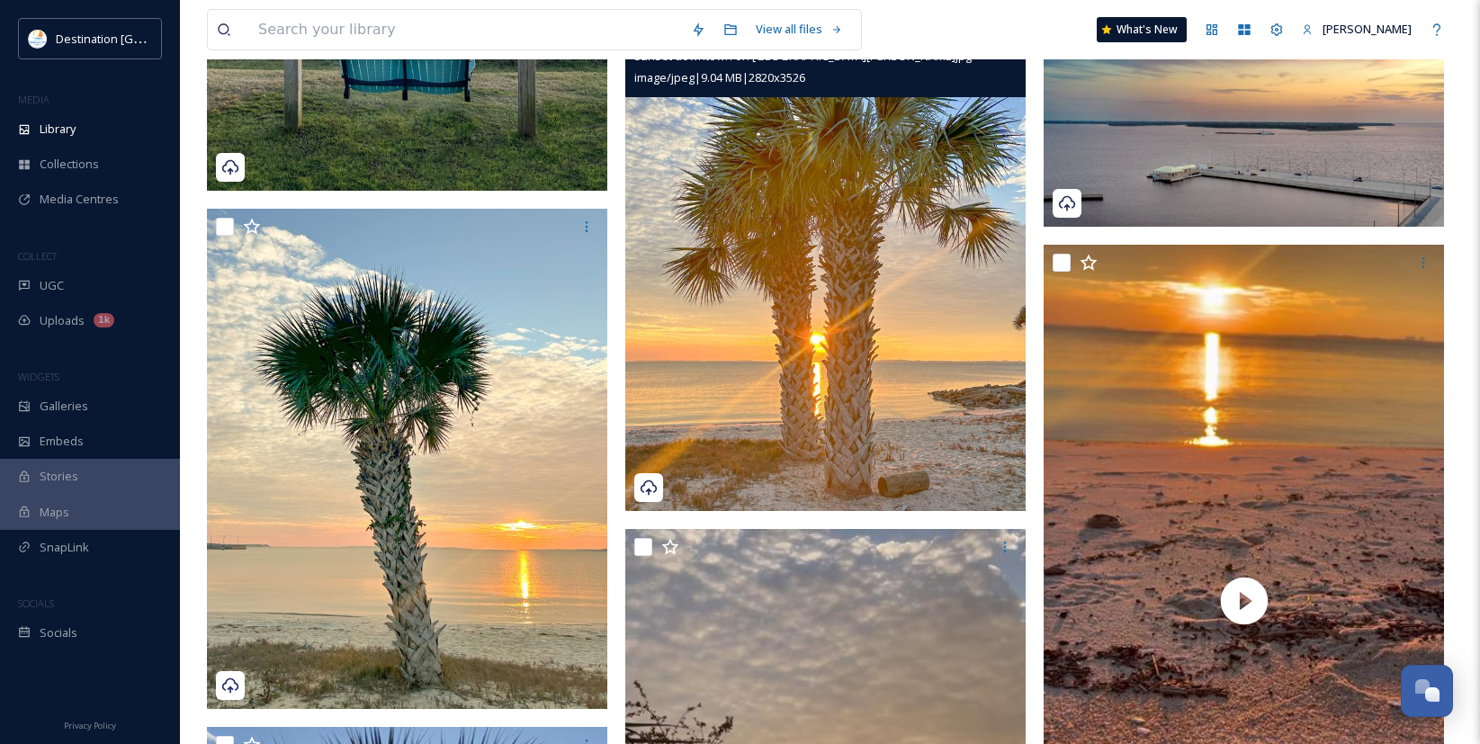
click at [952, 379] on img at bounding box center [825, 261] width 400 height 500
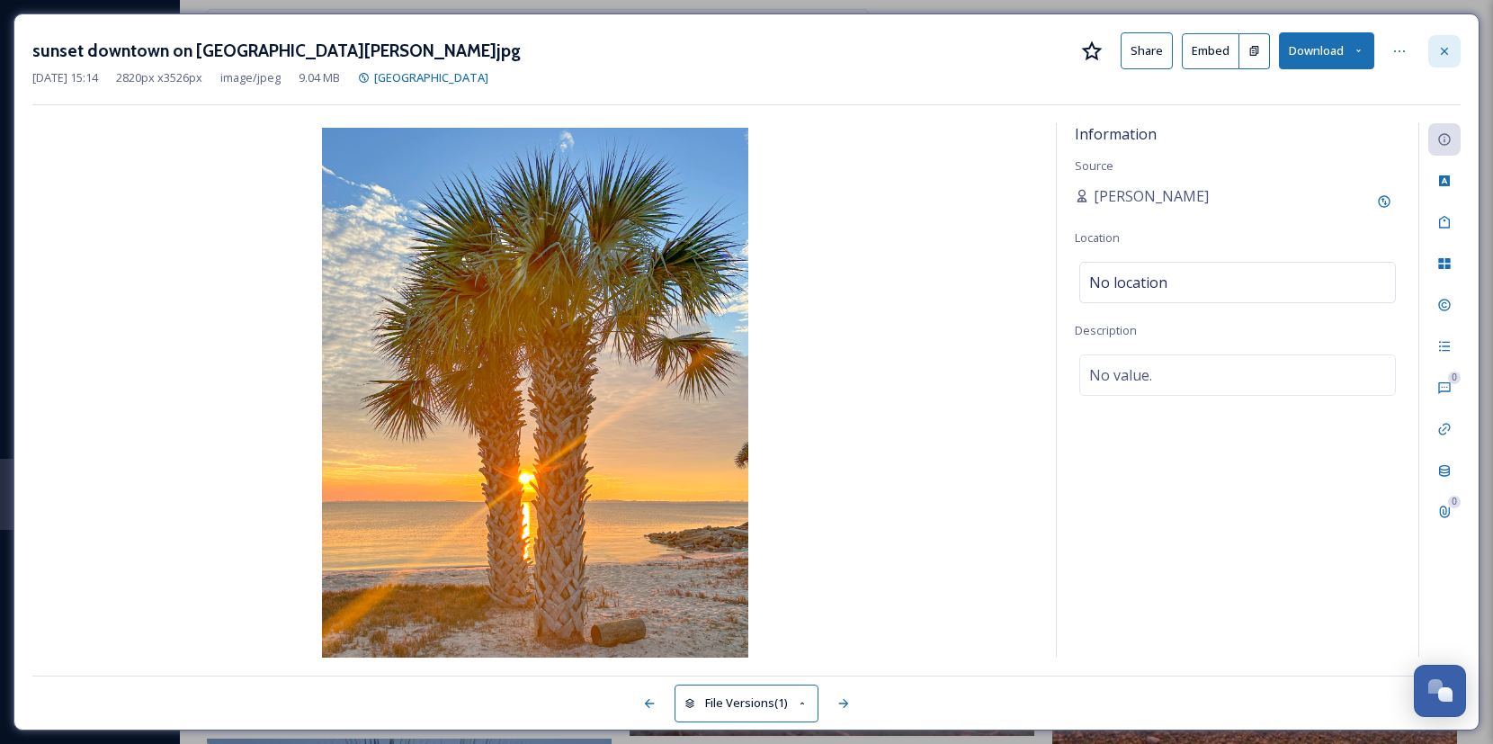
click at [1429, 58] on div at bounding box center [1445, 51] width 32 height 32
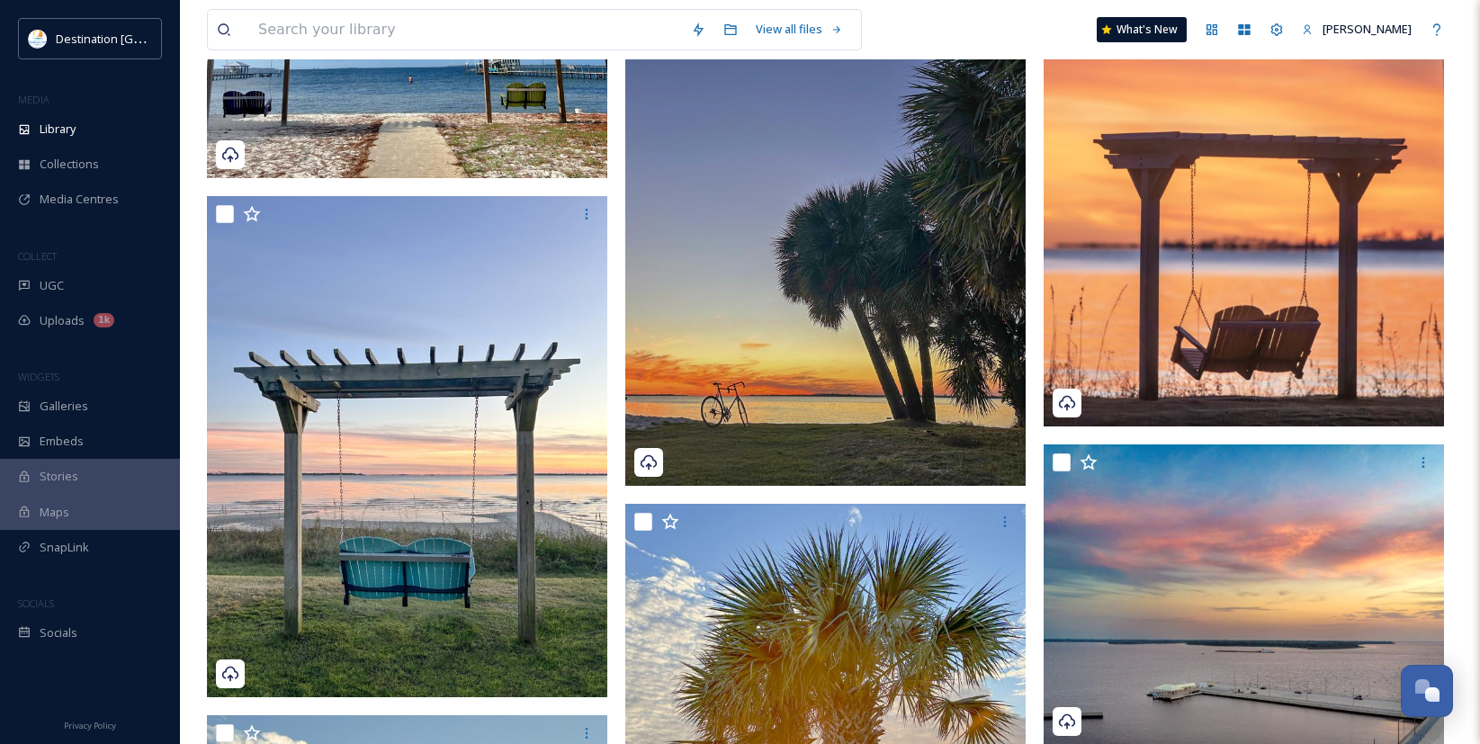
scroll to position [3059, 0]
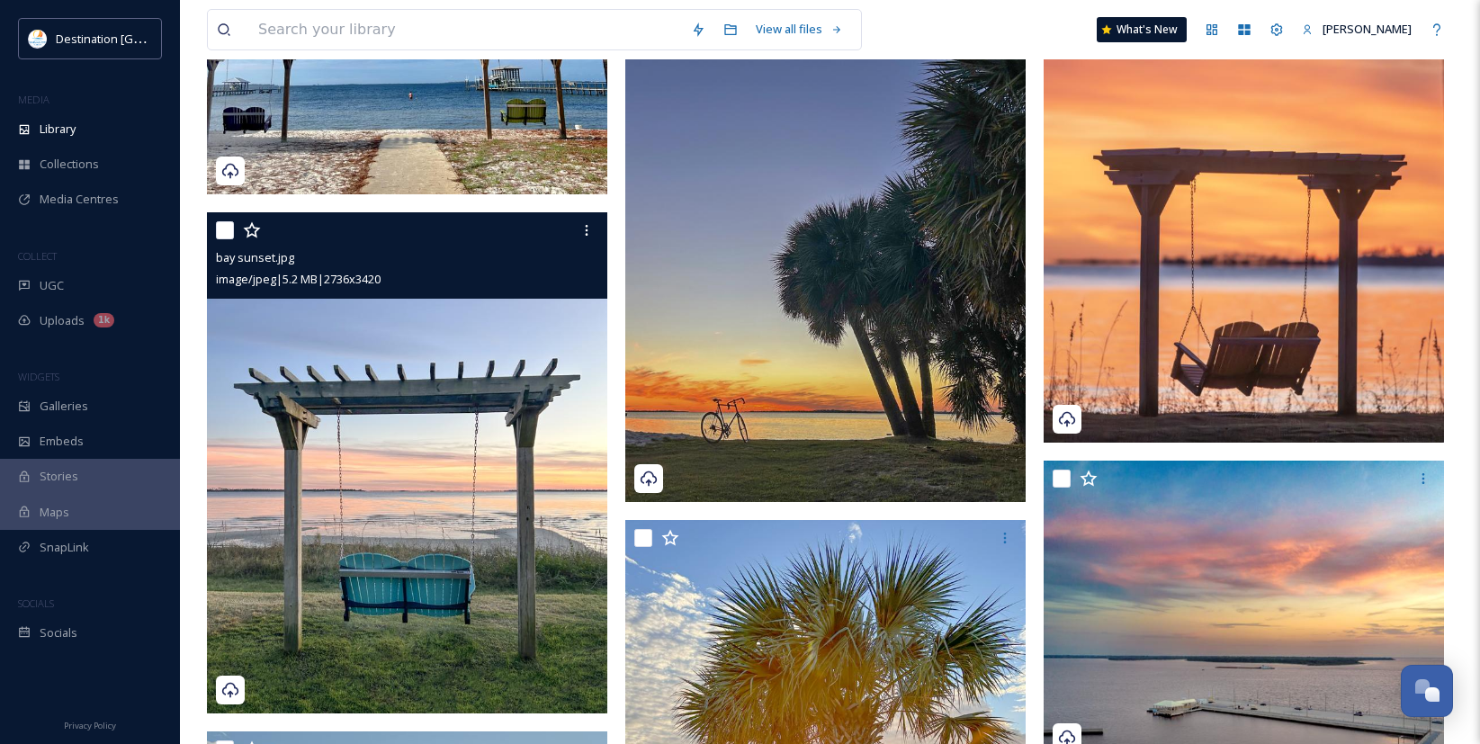
click at [489, 490] on img at bounding box center [407, 462] width 400 height 500
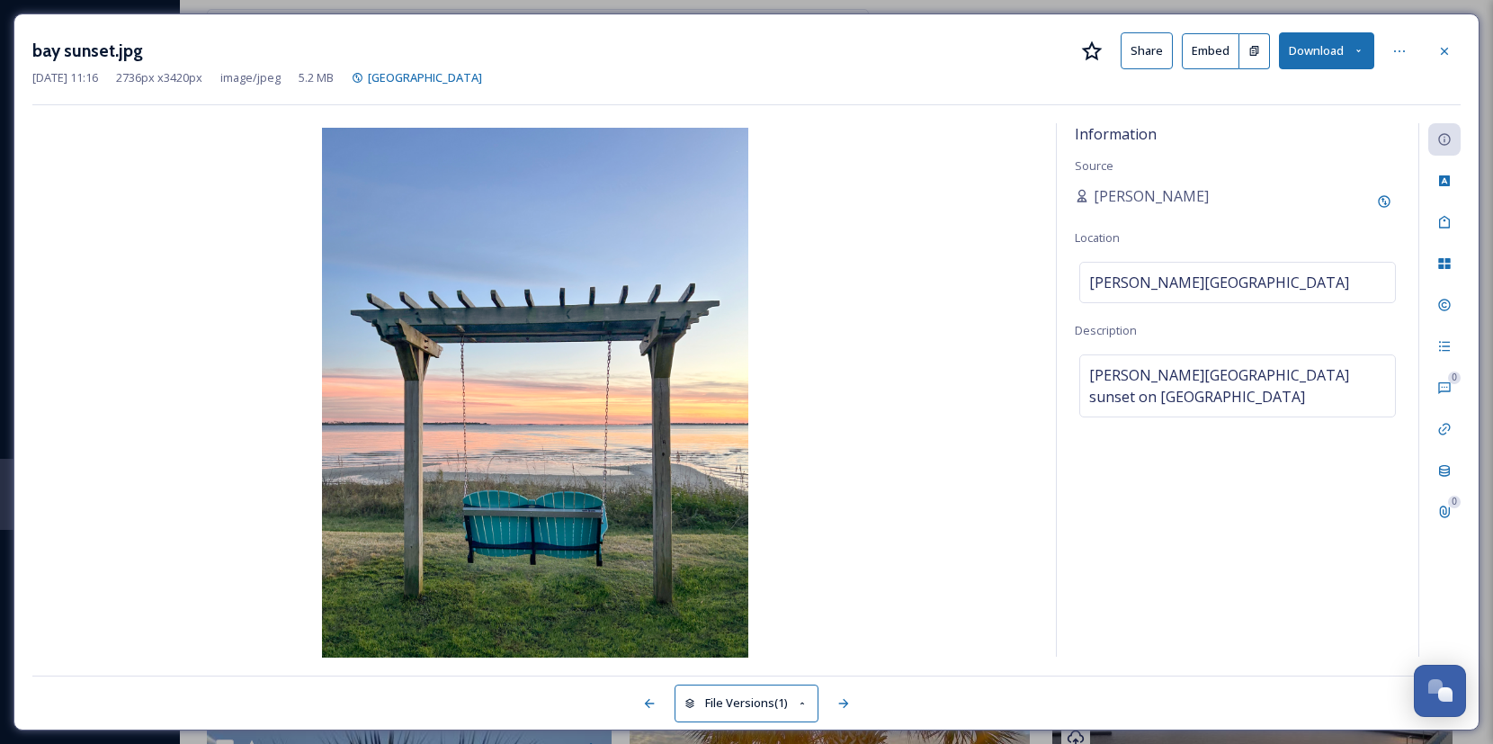
click at [1362, 49] on icon at bounding box center [1359, 51] width 12 height 12
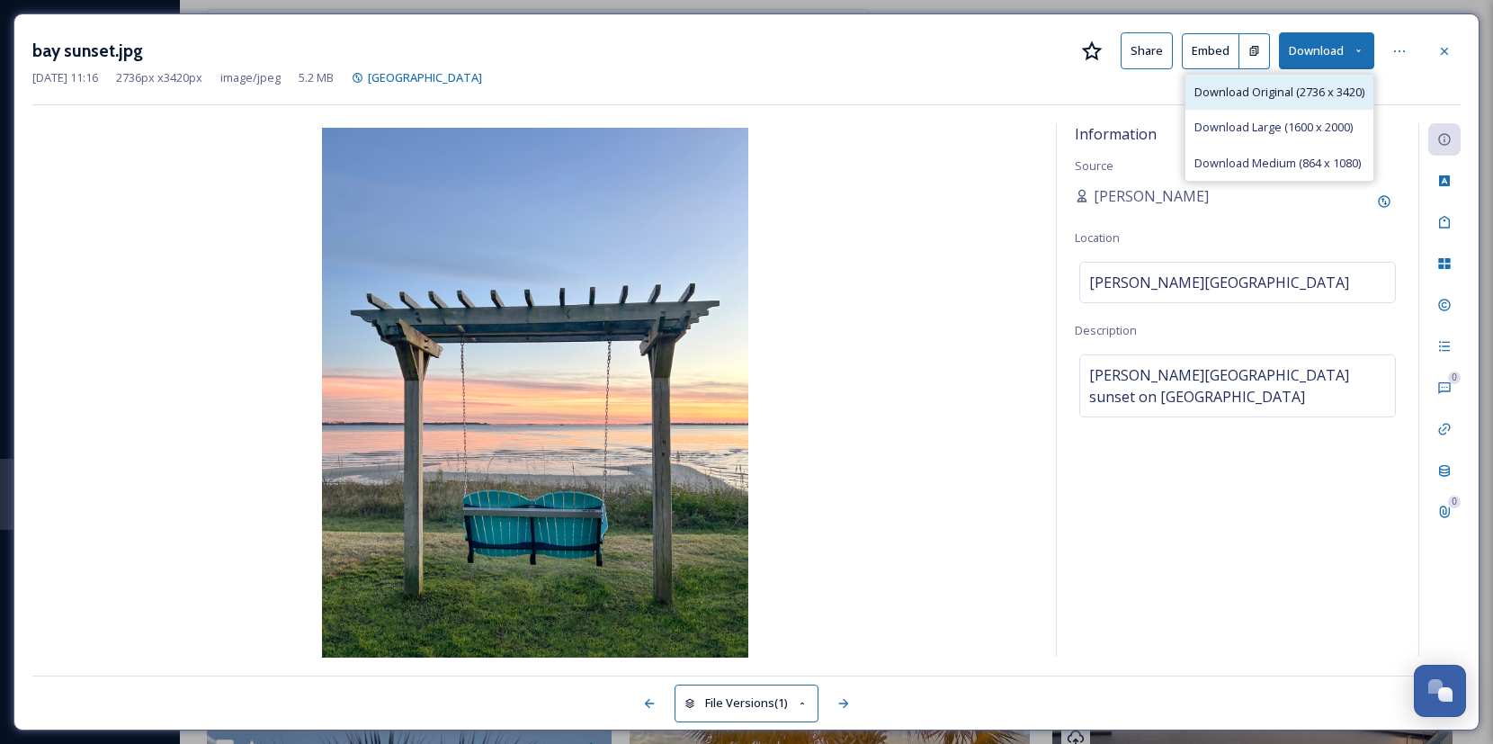
click at [1268, 99] on span "Download Original (2736 x 3420)" at bounding box center [1280, 92] width 170 height 17
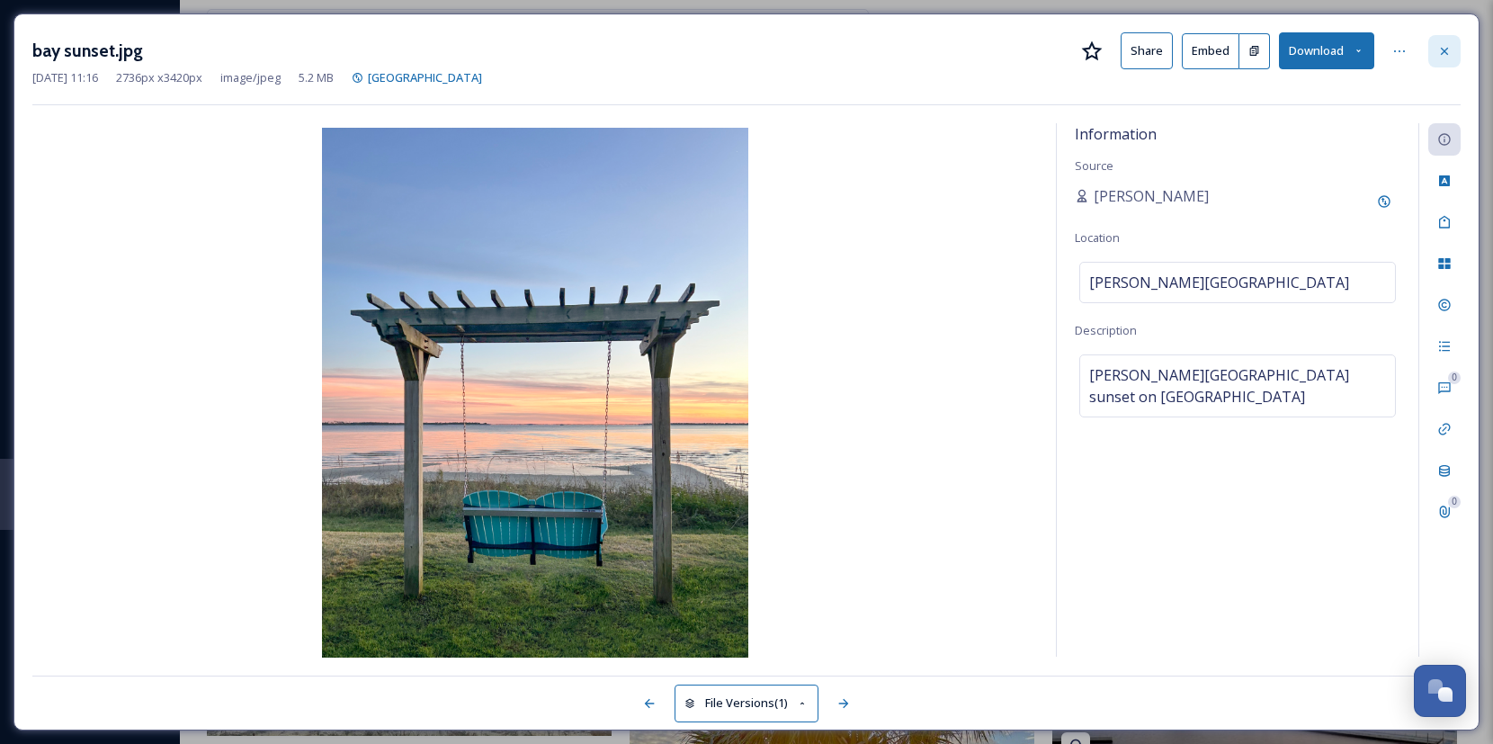
click at [1449, 41] on div at bounding box center [1445, 51] width 32 height 32
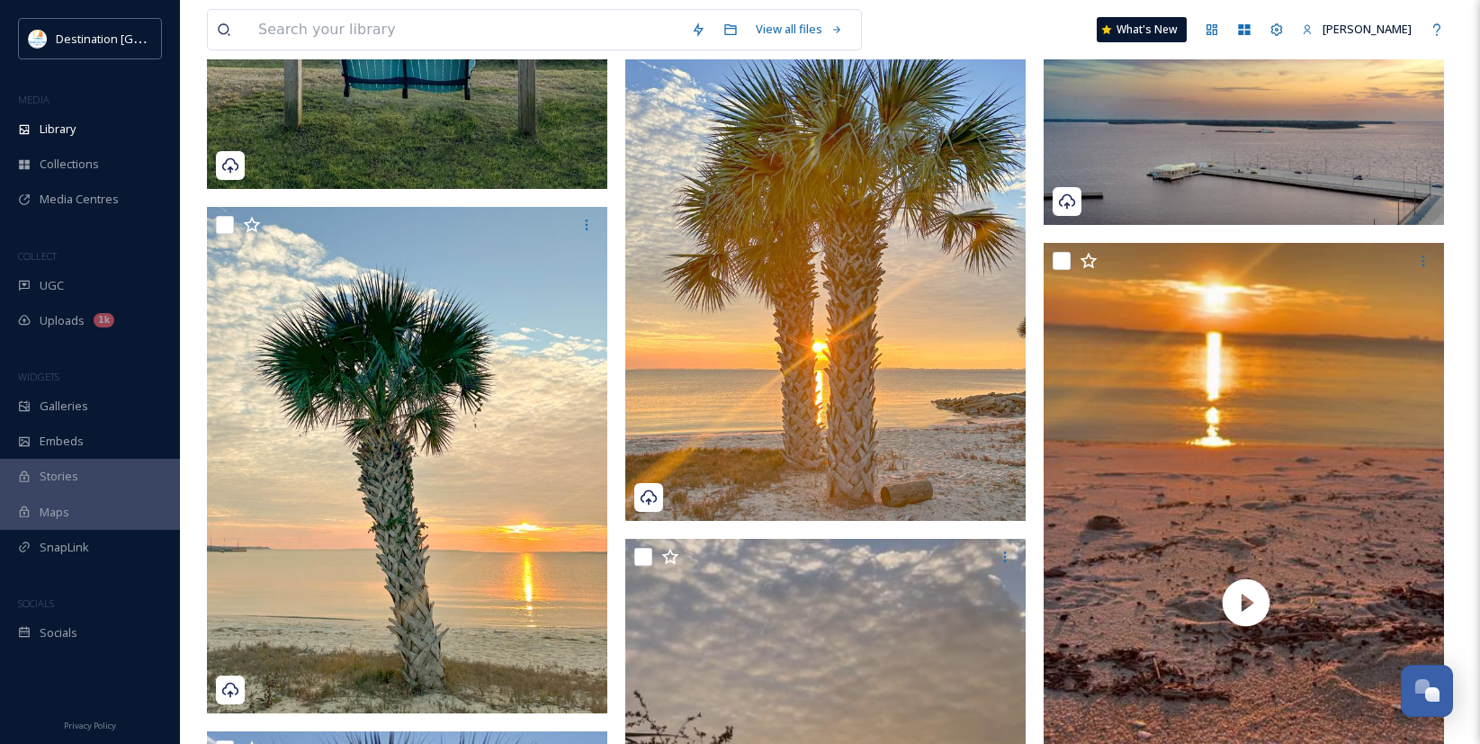
scroll to position [3598, 0]
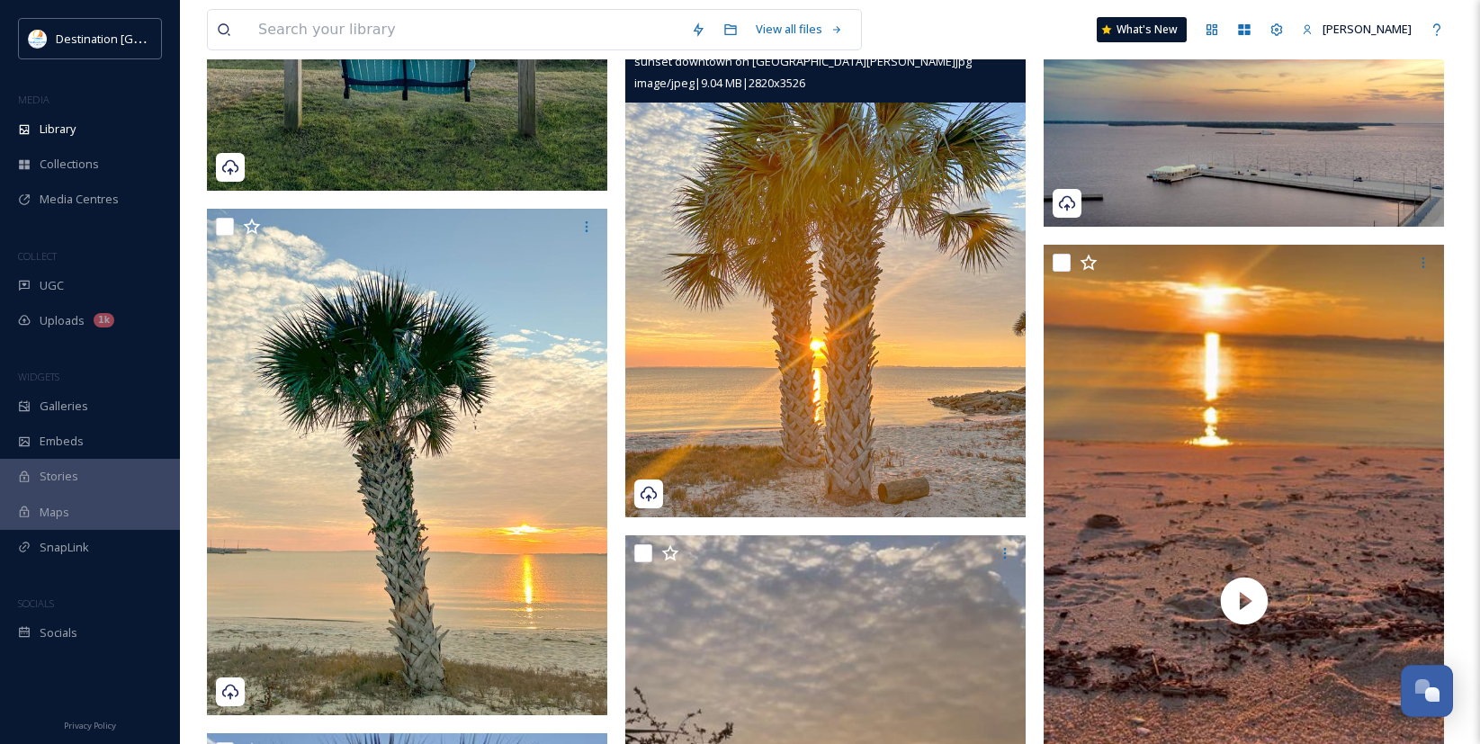
click at [858, 453] on img at bounding box center [825, 266] width 400 height 500
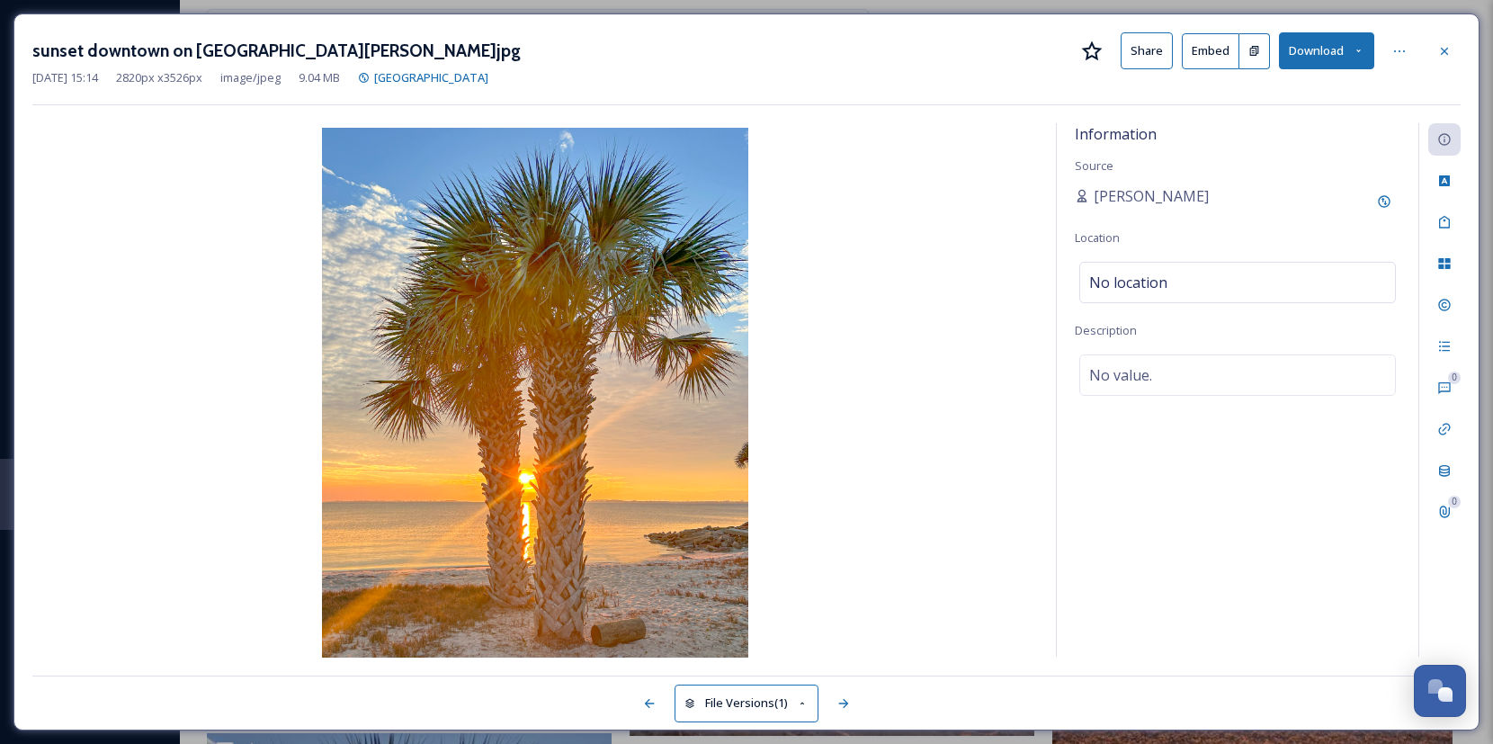
click at [1448, 49] on icon at bounding box center [1445, 51] width 14 height 14
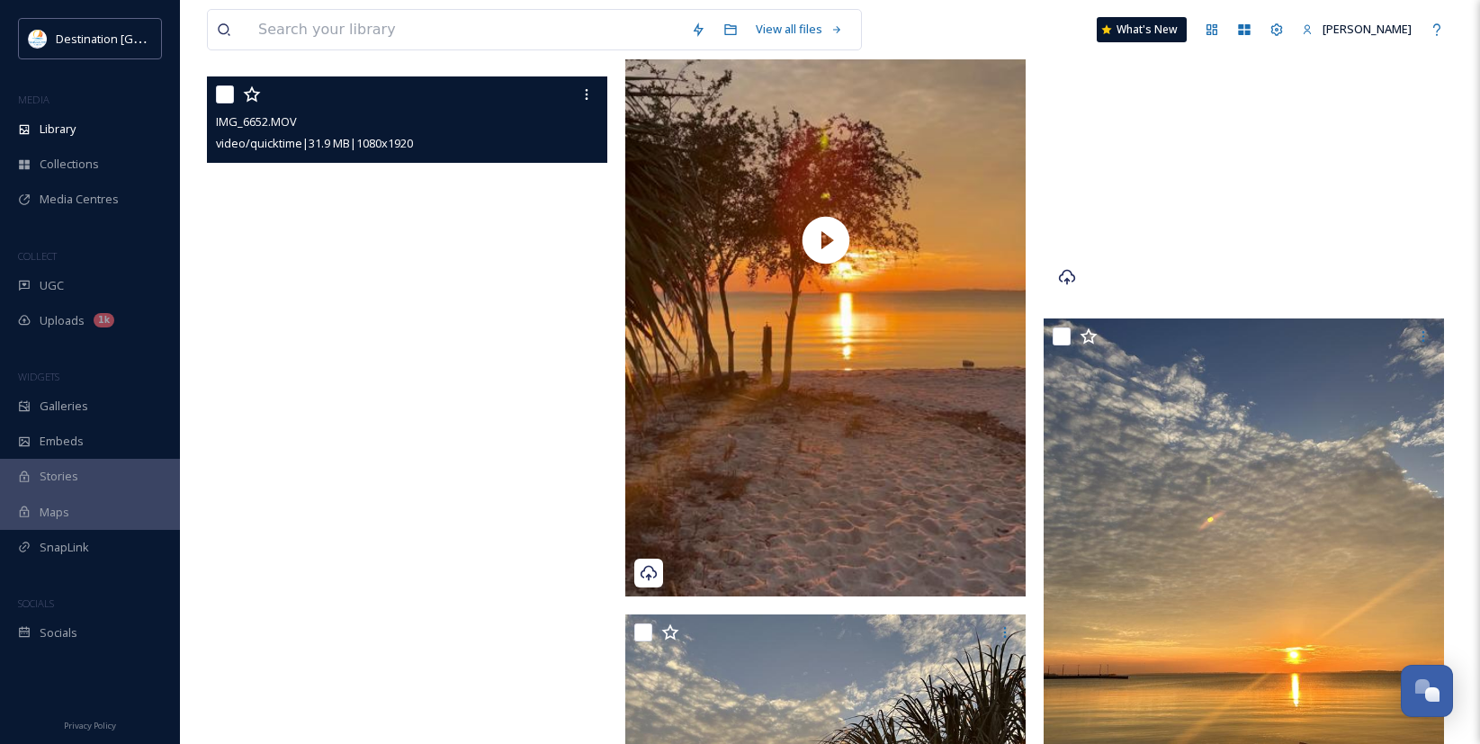
scroll to position [4228, 0]
